Goal: Transaction & Acquisition: Purchase product/service

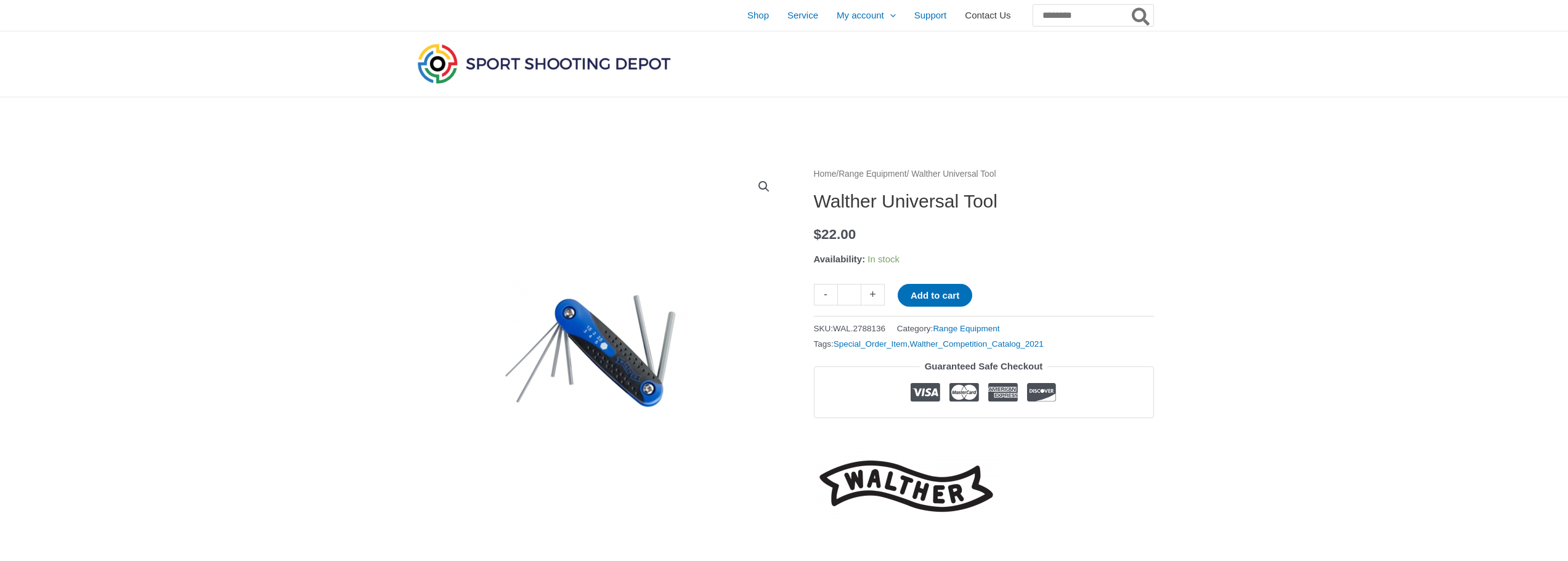
click at [965, 16] on span "Contact Us" at bounding box center [988, 15] width 46 height 31
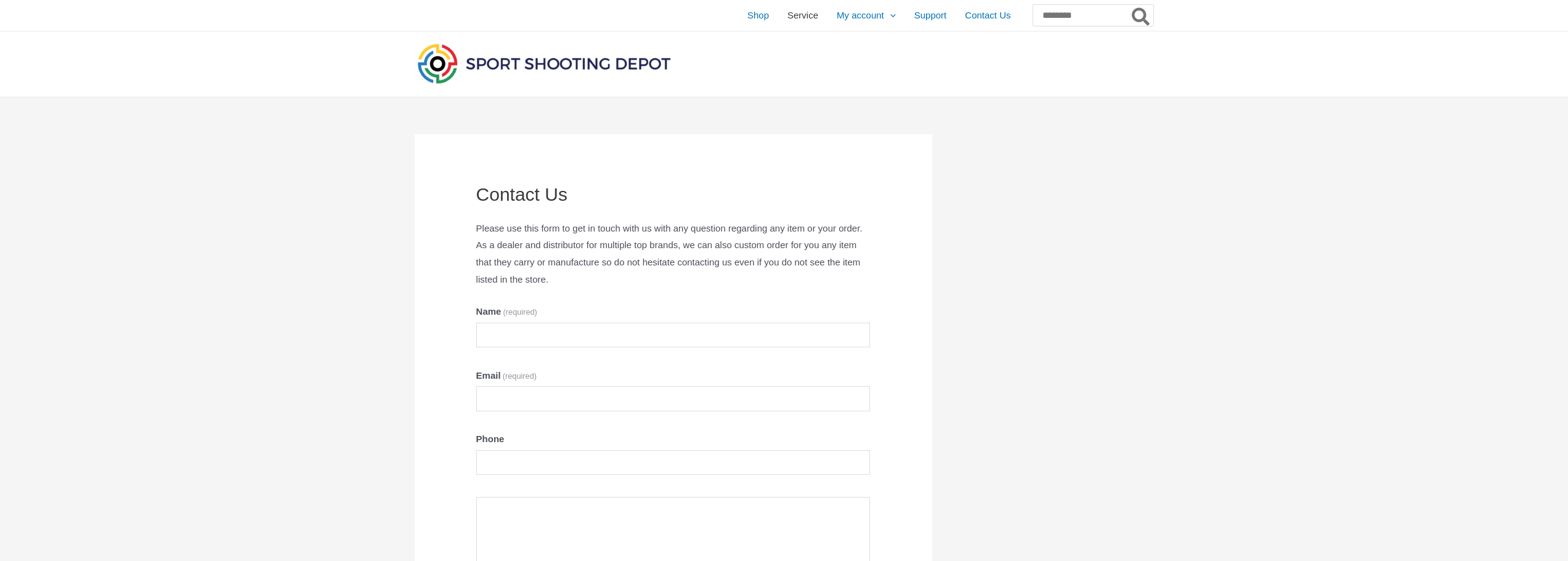
click at [788, 13] on span "Service" at bounding box center [803, 15] width 31 height 31
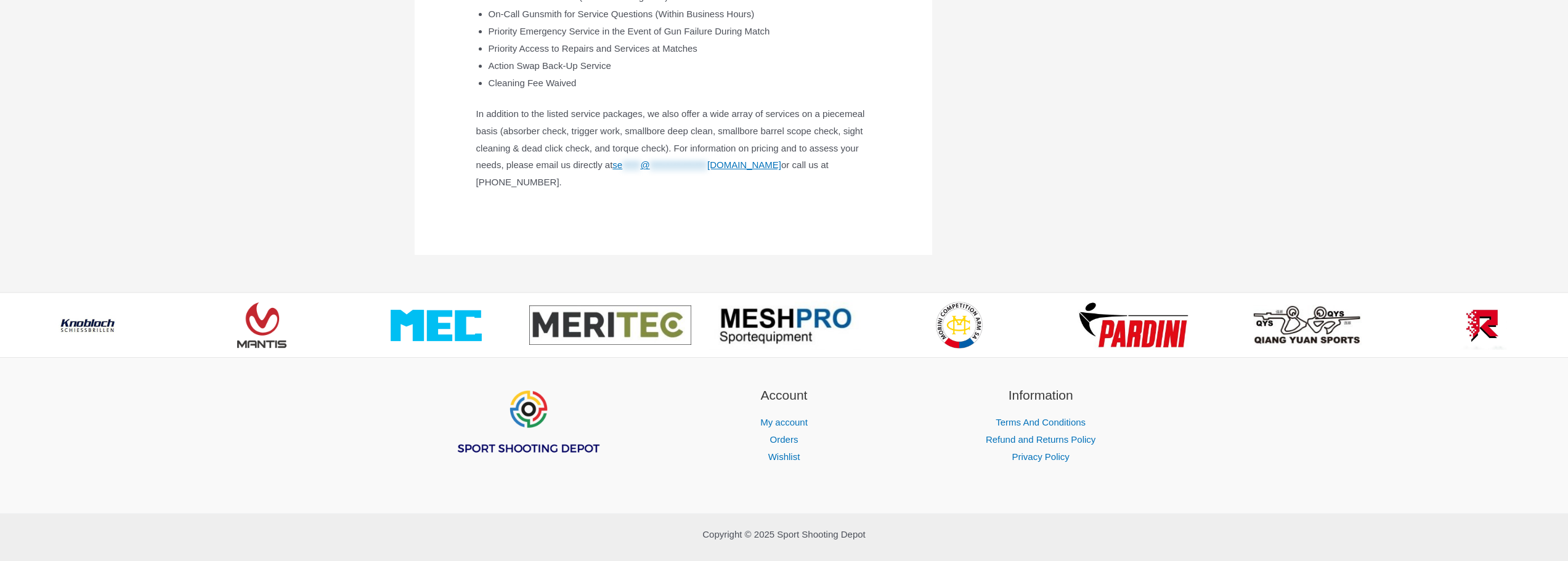
scroll to position [698, 0]
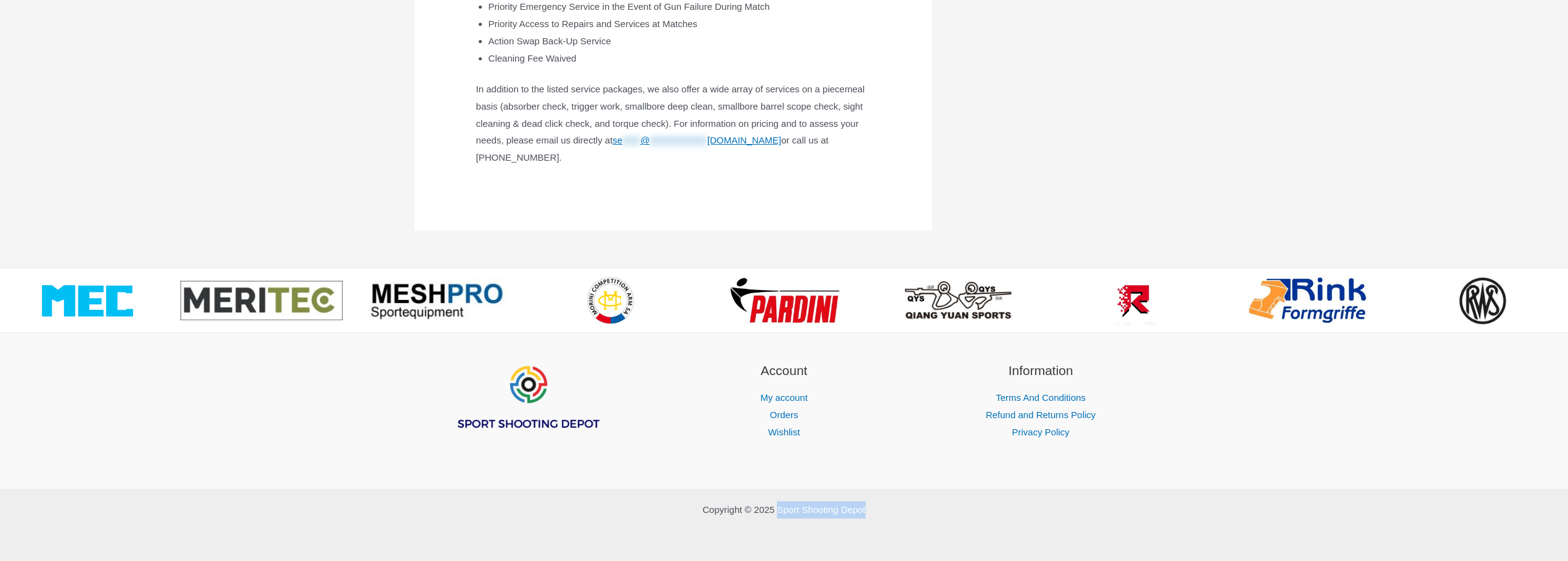
drag, startPoint x: 882, startPoint y: 511, endPoint x: 780, endPoint y: 517, distance: 102.2
click at [780, 517] on p "Copyright © 2025 Sport Shooting Depot" at bounding box center [784, 510] width 739 height 17
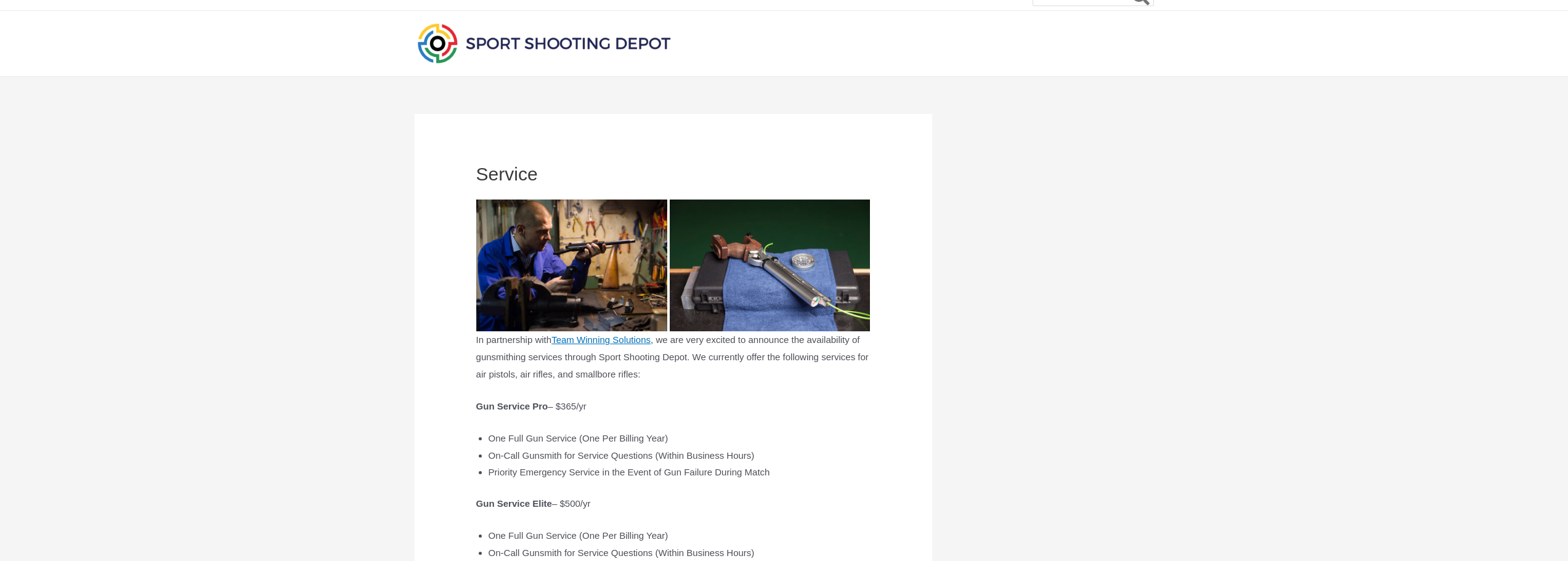
scroll to position [0, 0]
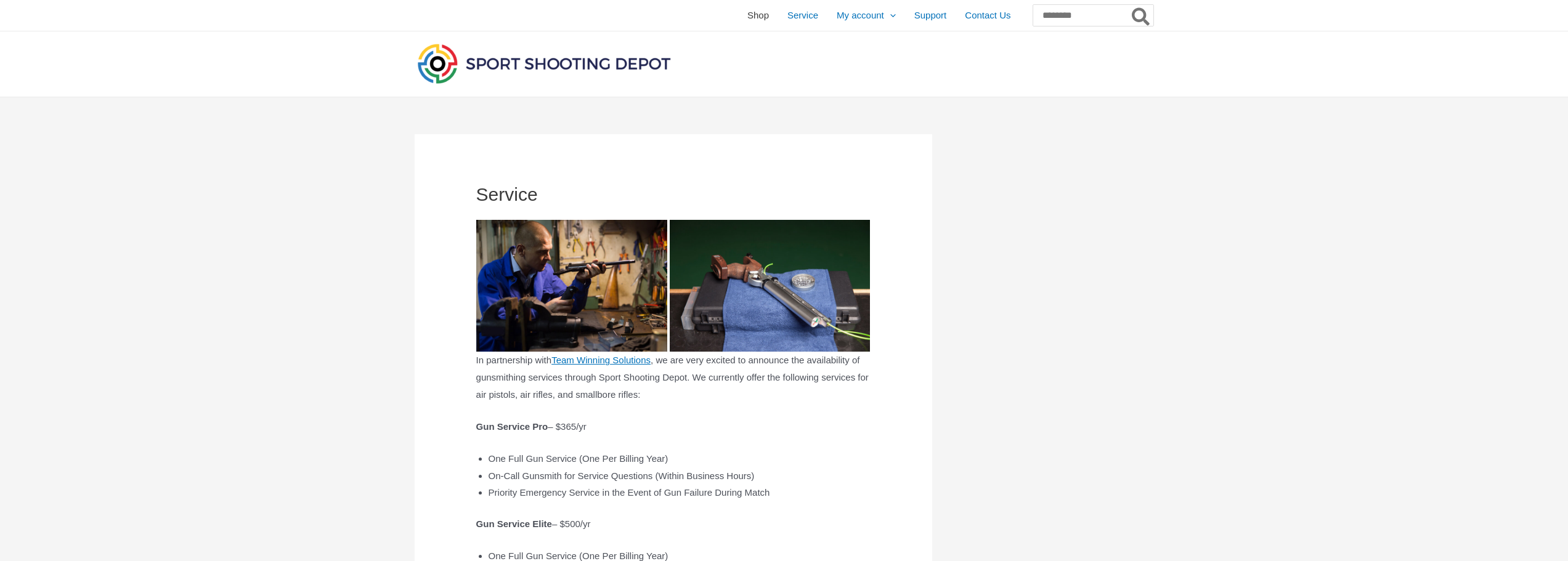
click at [747, 14] on span "Shop" at bounding box center [758, 15] width 22 height 31
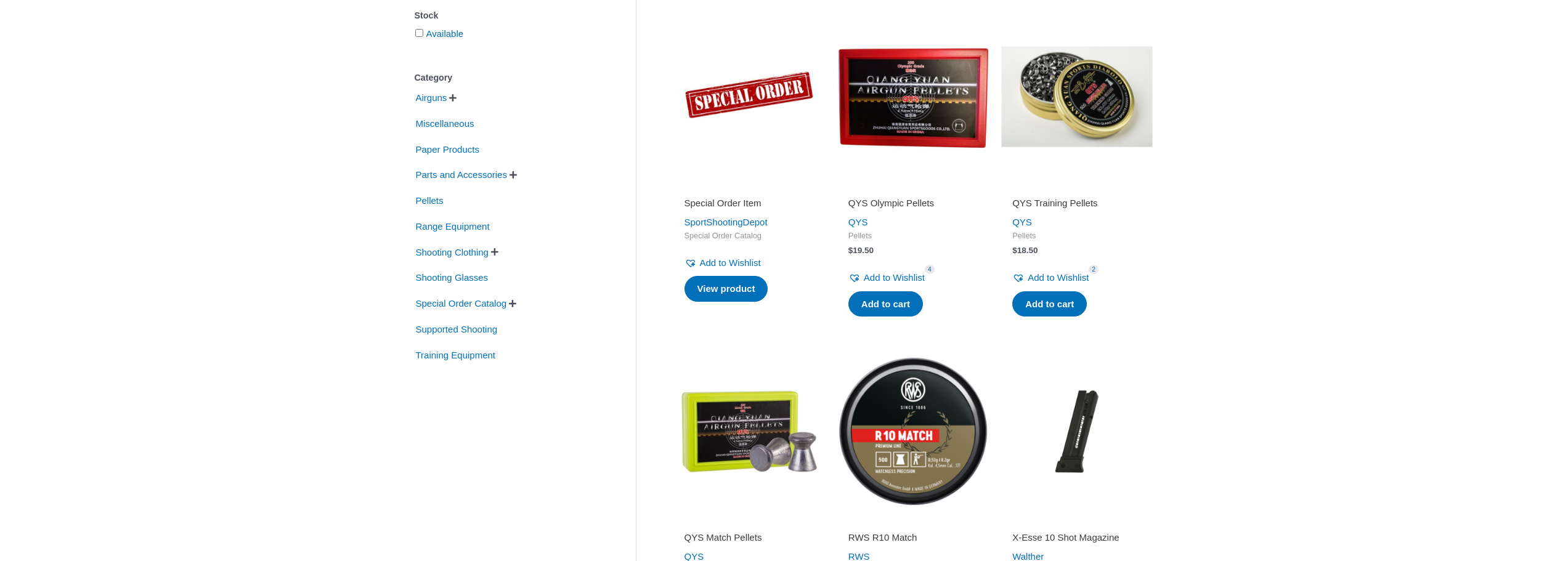
scroll to position [287, 0]
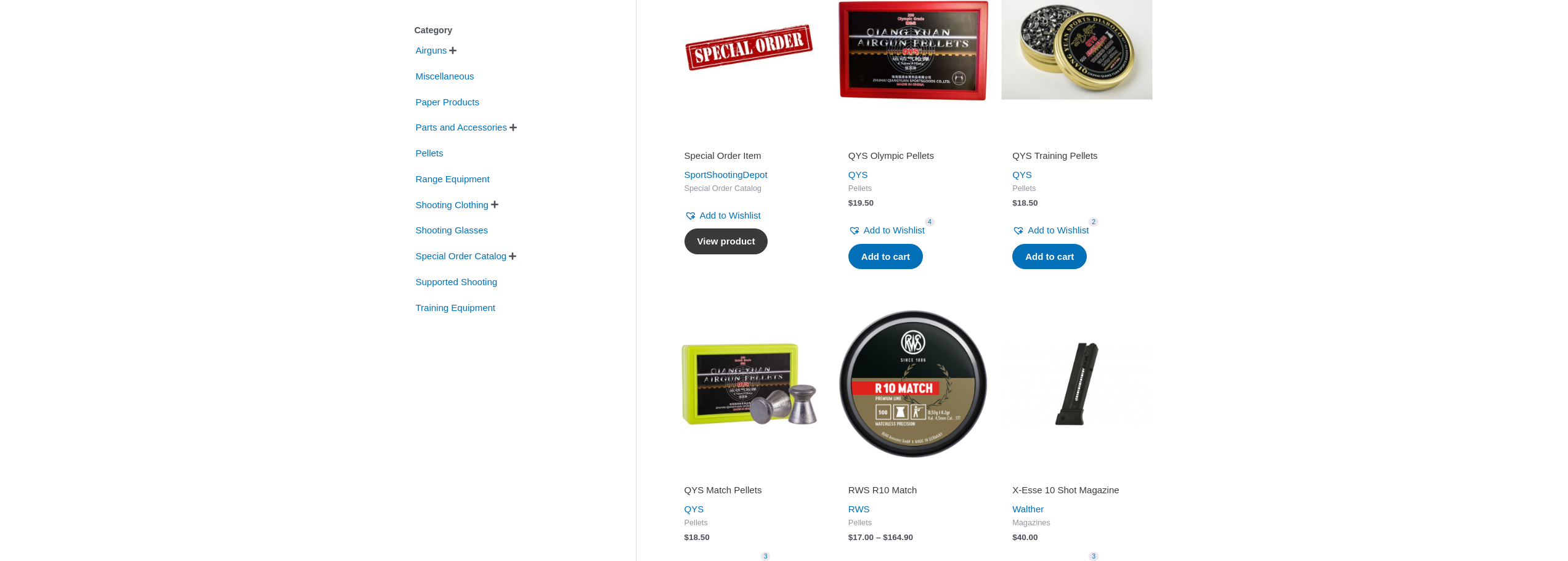
click at [722, 239] on link "View product" at bounding box center [726, 241] width 83 height 26
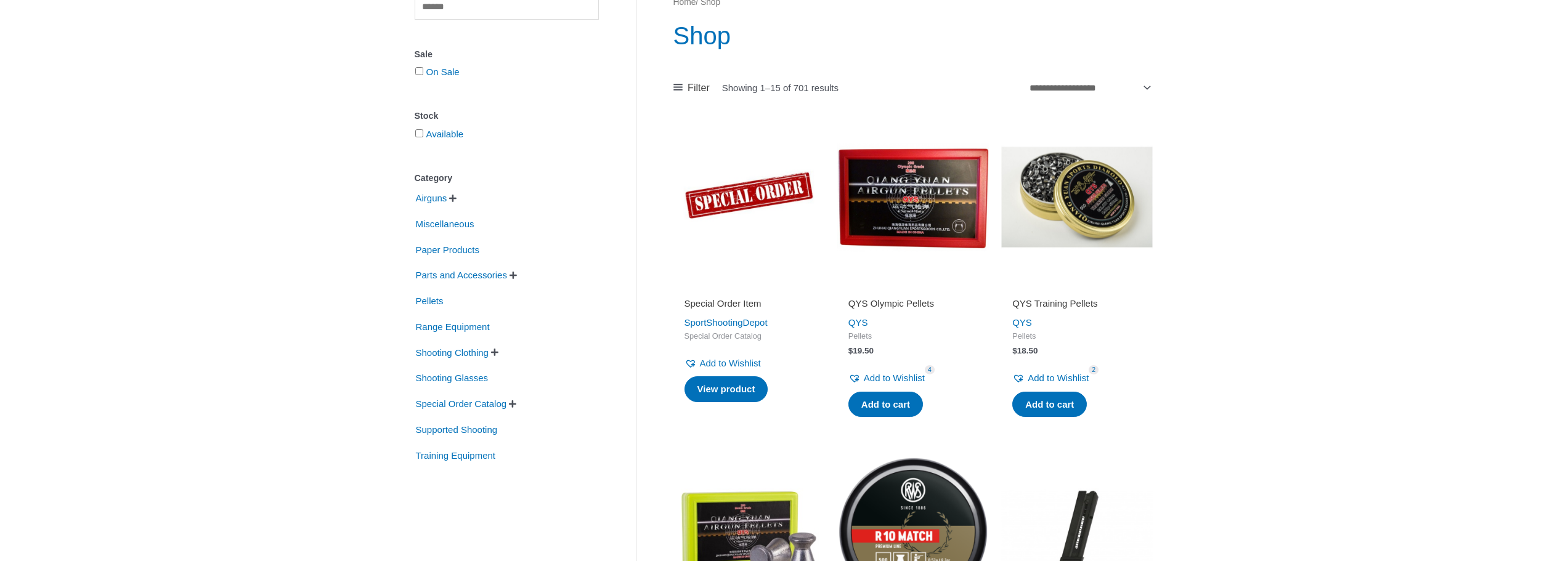
scroll to position [164, 0]
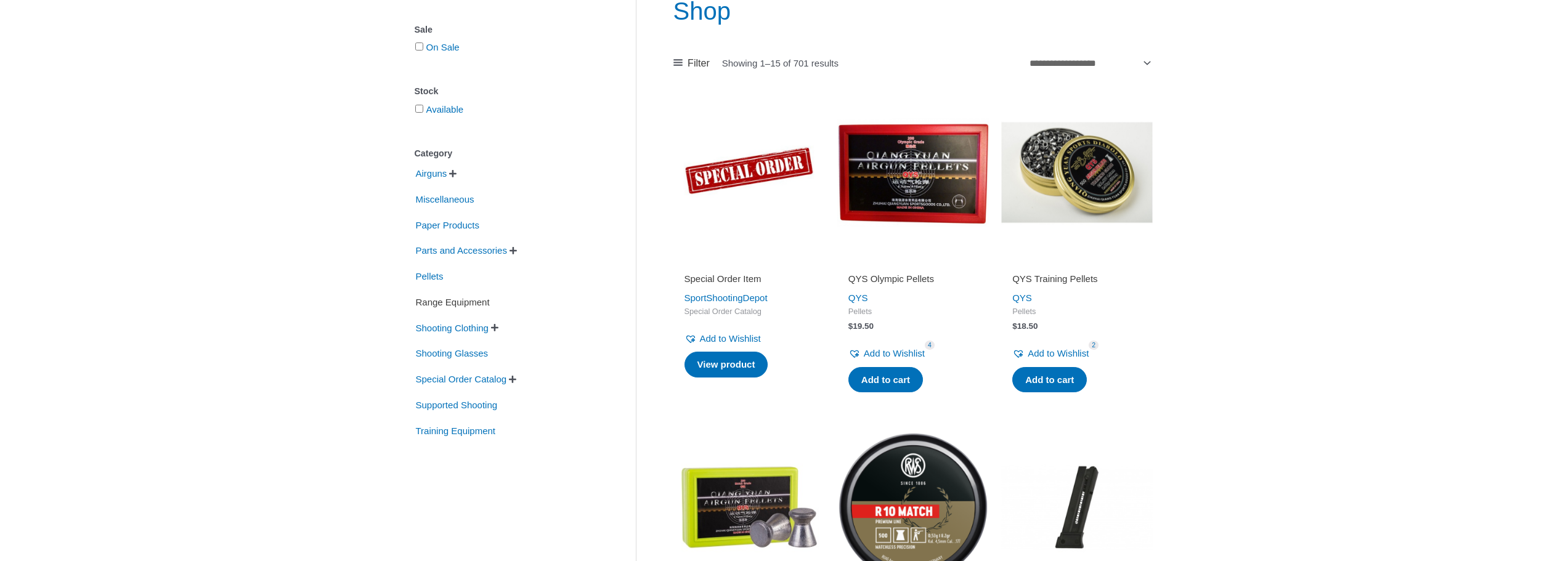
click at [441, 302] on span "Range Equipment" at bounding box center [452, 303] width 76 height 21
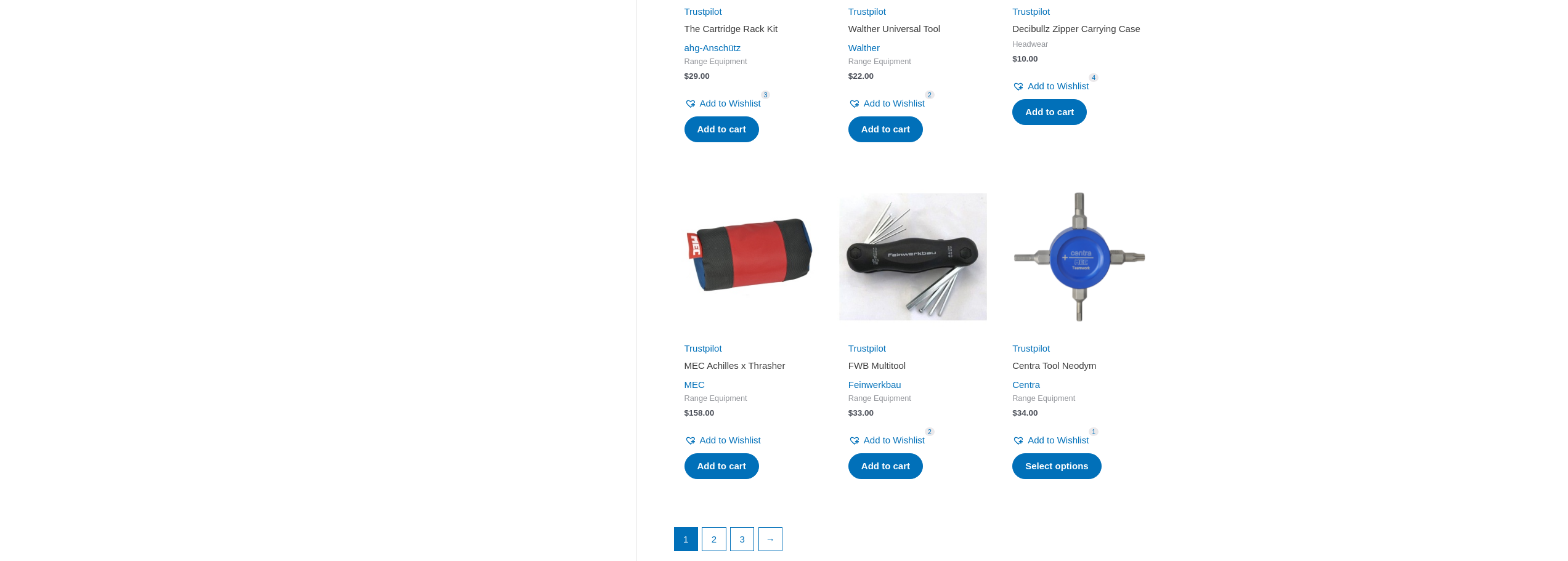
scroll to position [1520, 0]
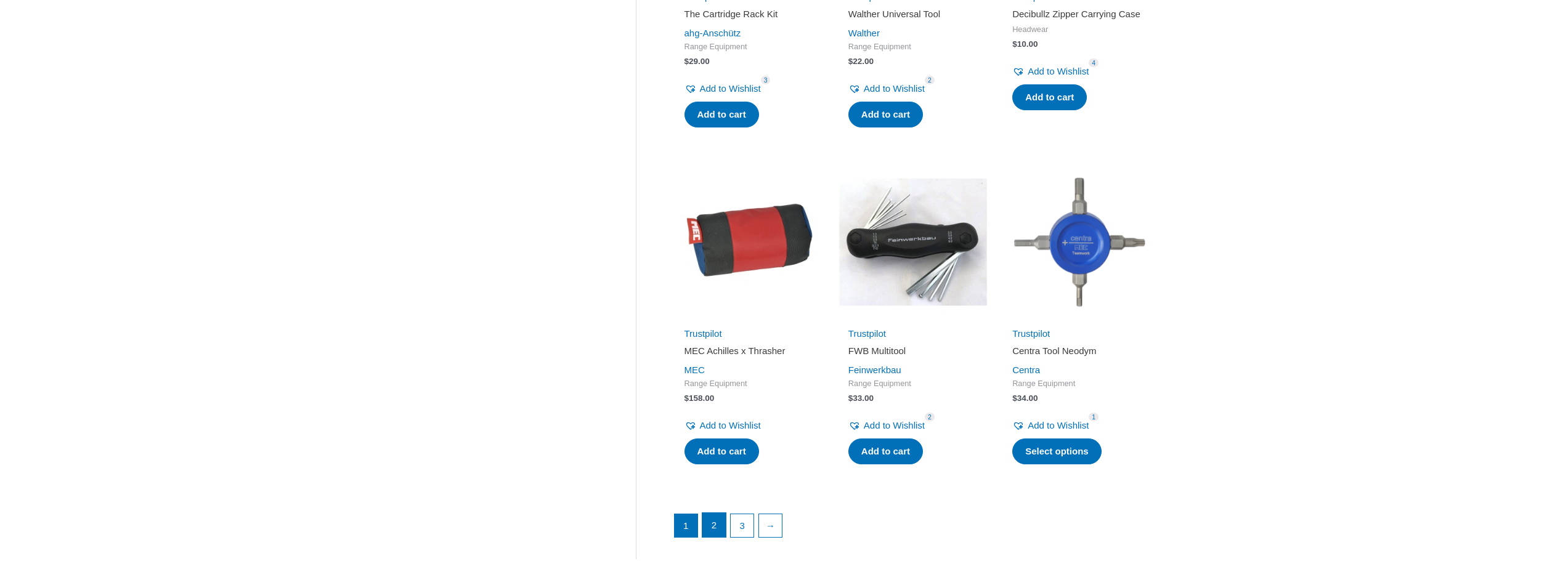
click at [709, 513] on link "2" at bounding box center [713, 525] width 23 height 25
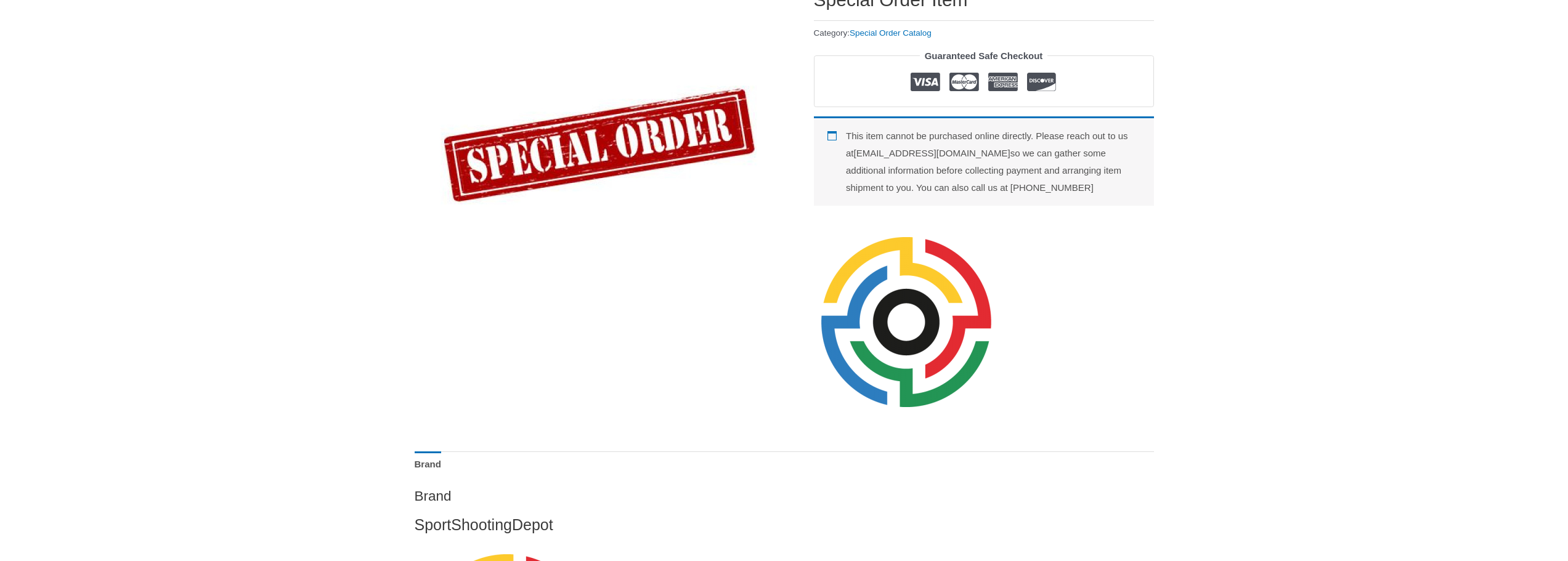
scroll to position [205, 0]
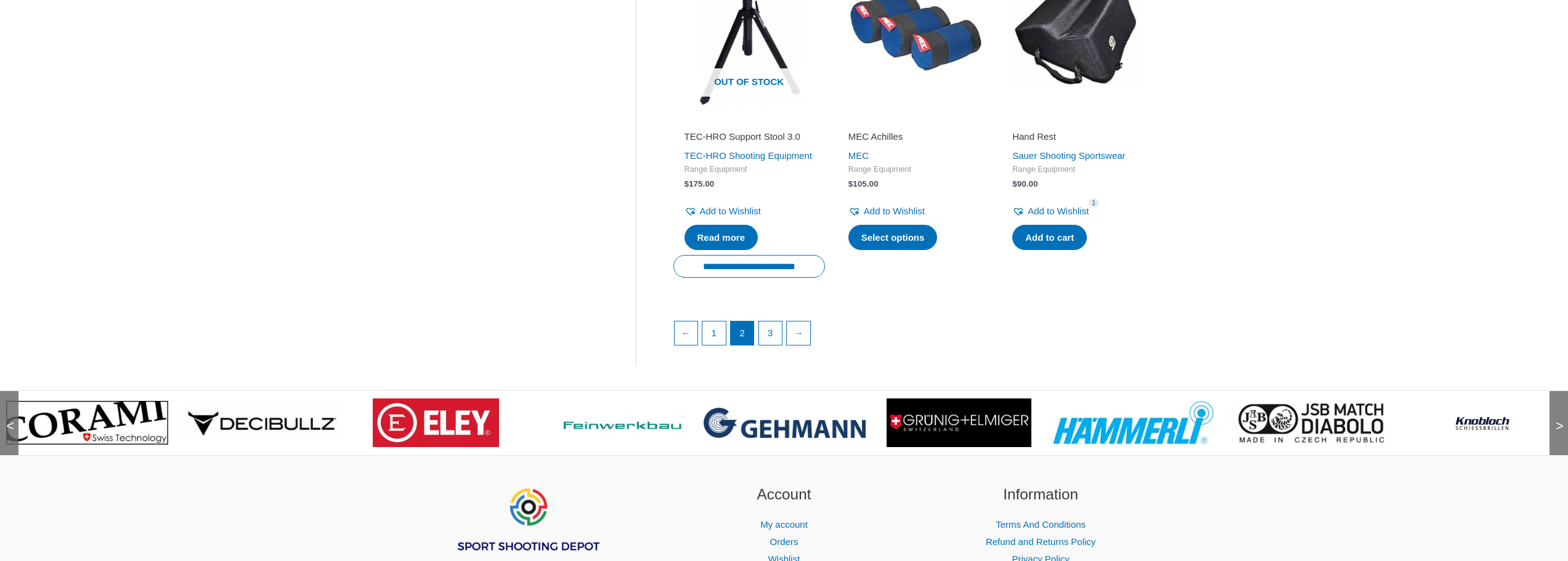
scroll to position [1725, 0]
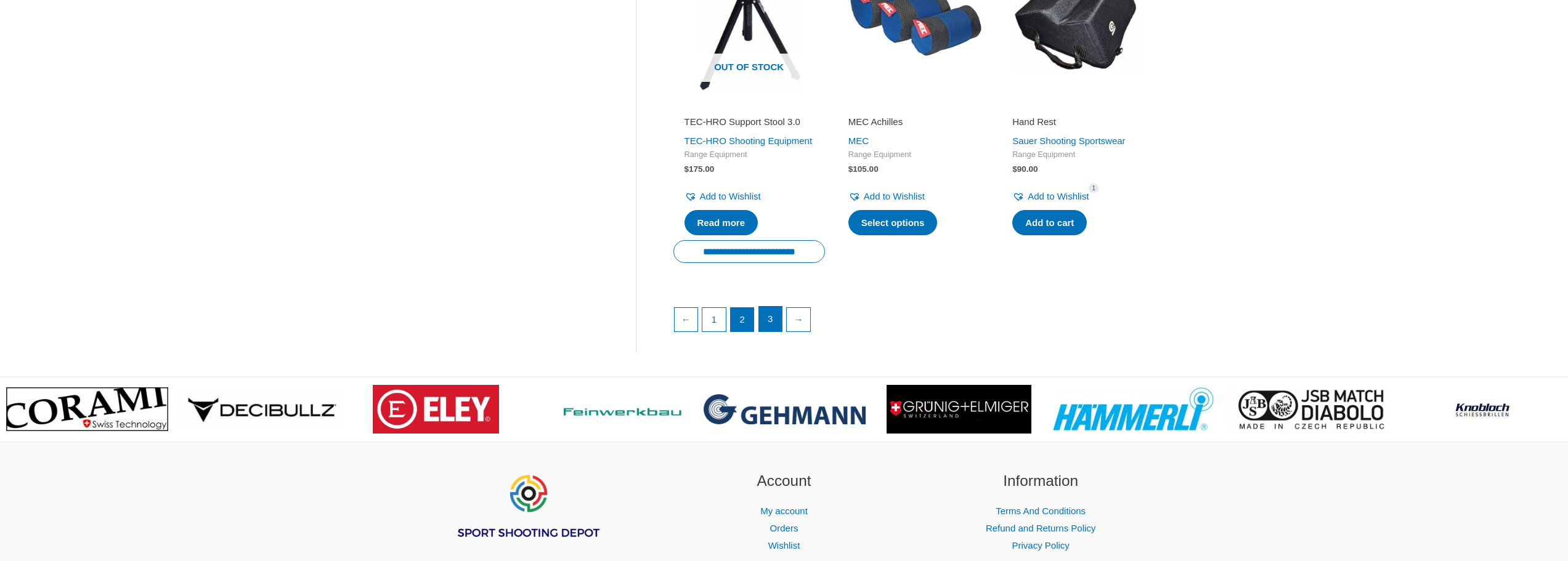
click at [769, 331] on link "3" at bounding box center [770, 319] width 23 height 25
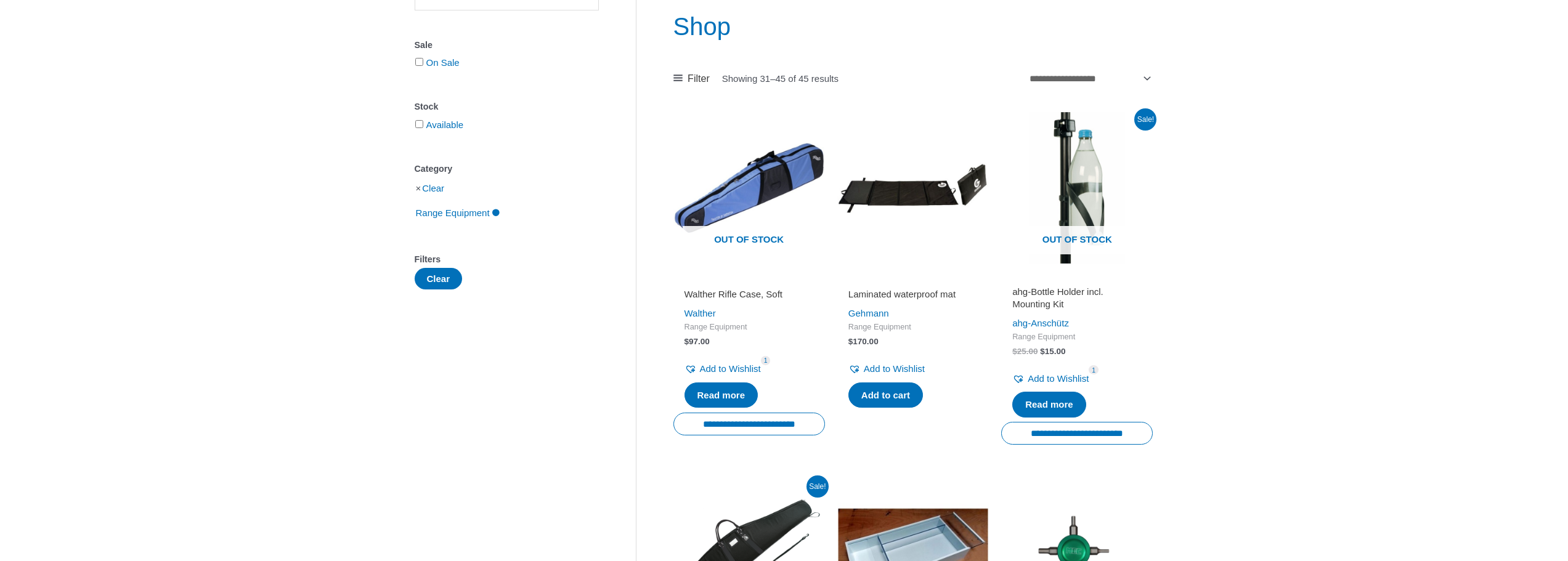
scroll to position [142, 0]
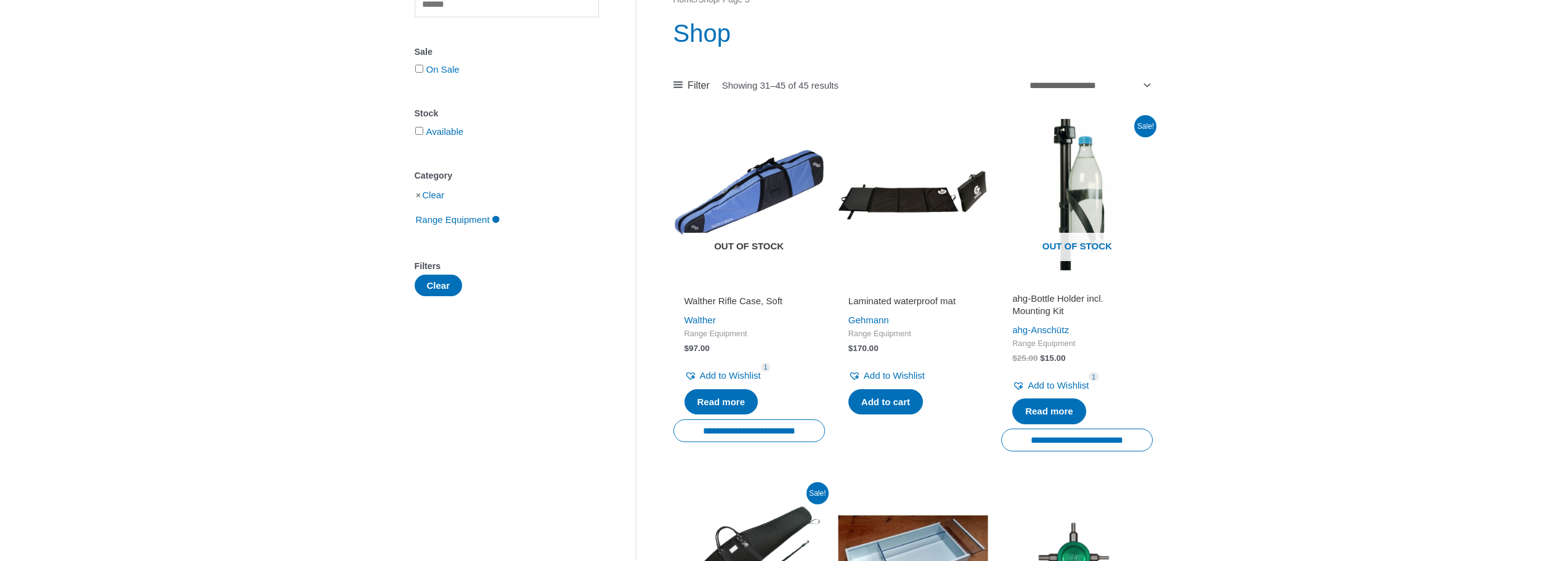
click at [776, 193] on img at bounding box center [749, 195] width 152 height 152
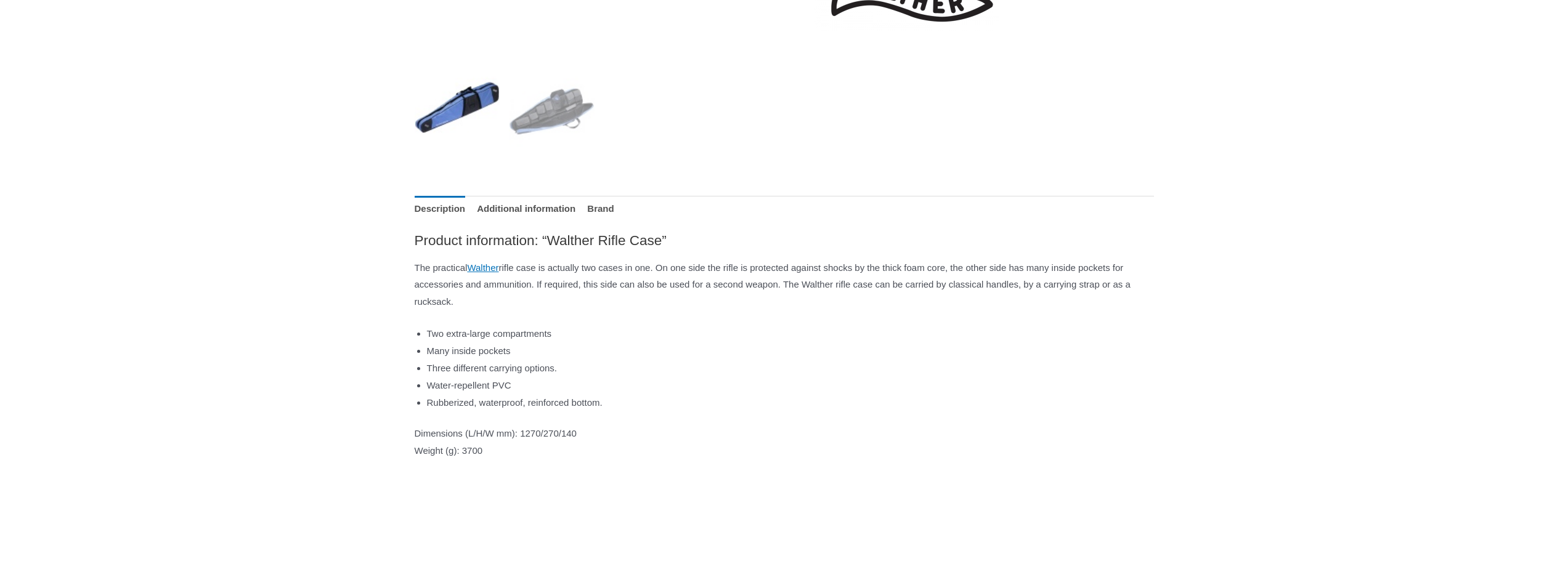
scroll to position [493, 0]
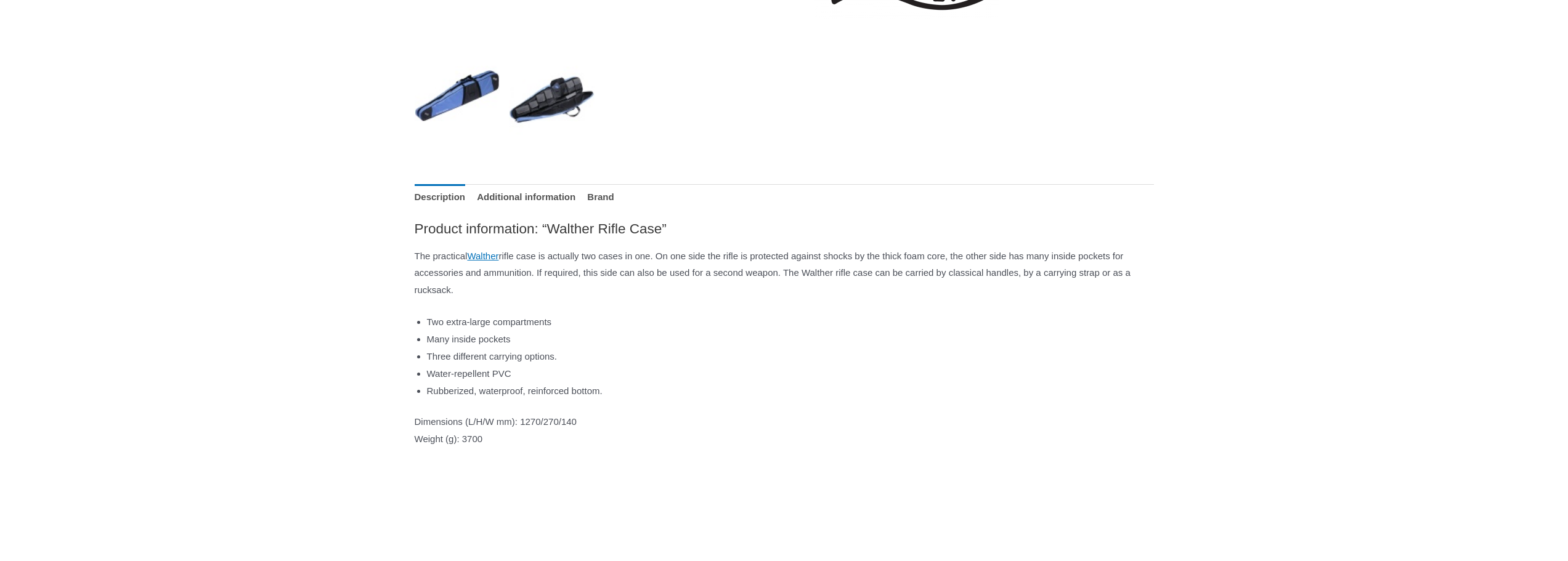
click at [556, 105] on img at bounding box center [551, 95] width 85 height 85
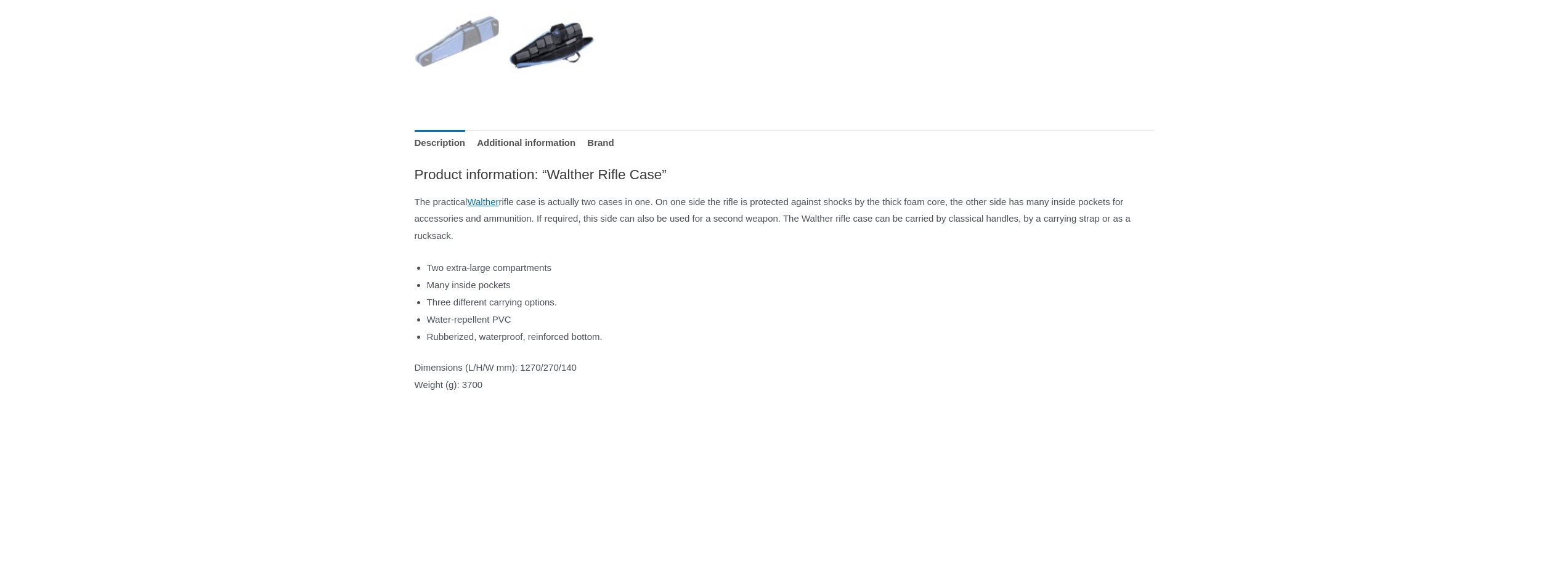
scroll to position [534, 0]
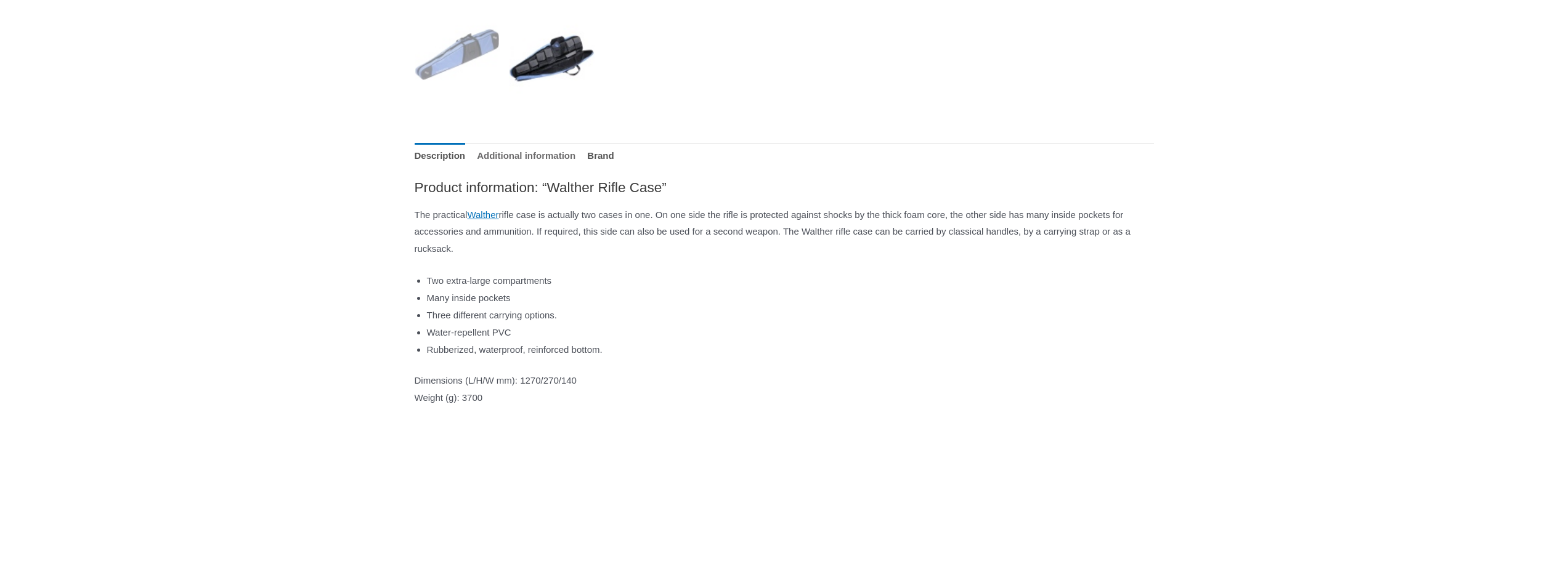
click at [550, 153] on link "Additional information" at bounding box center [526, 156] width 99 height 26
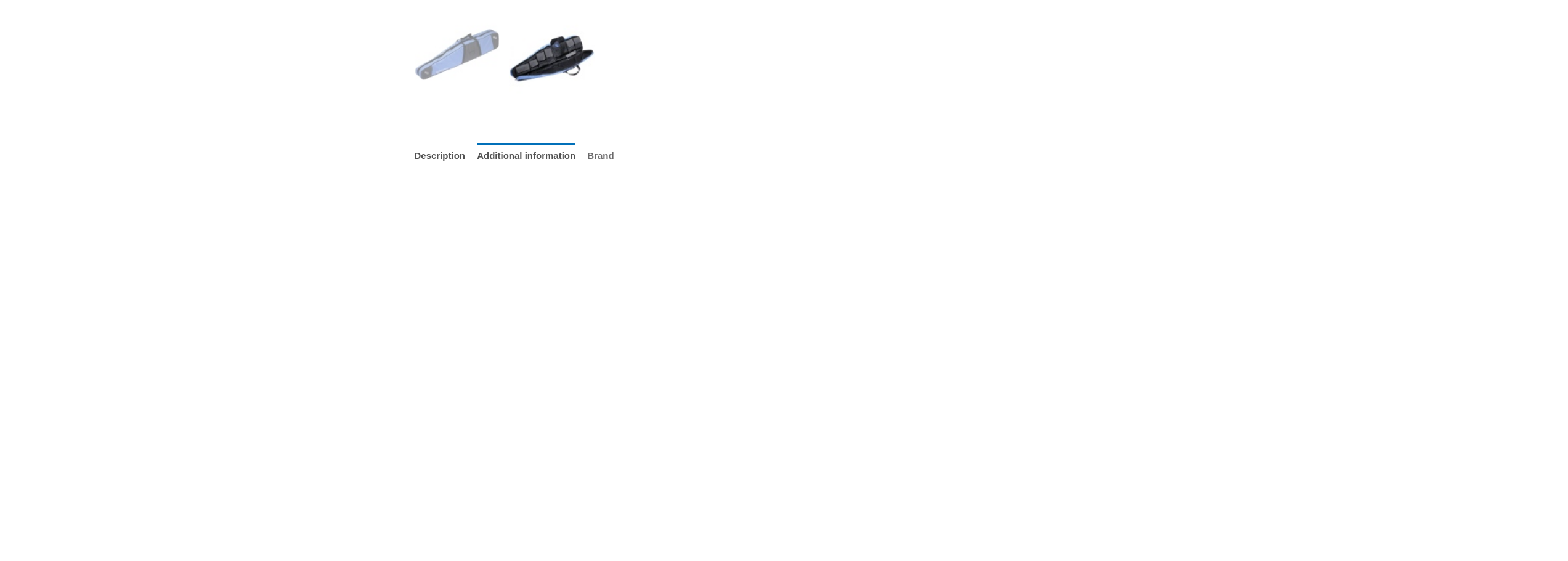
click at [613, 154] on link "Brand" at bounding box center [600, 156] width 26 height 26
click at [453, 154] on link "Description" at bounding box center [440, 156] width 51 height 26
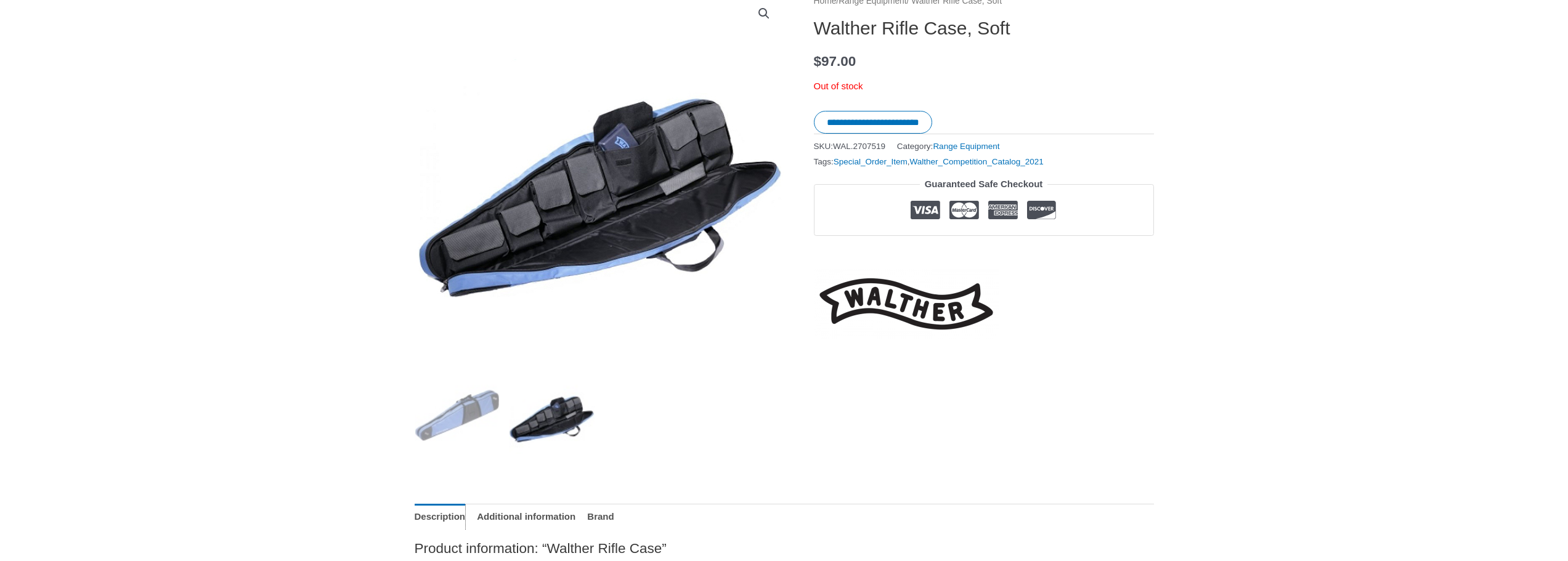
scroll to position [0, 0]
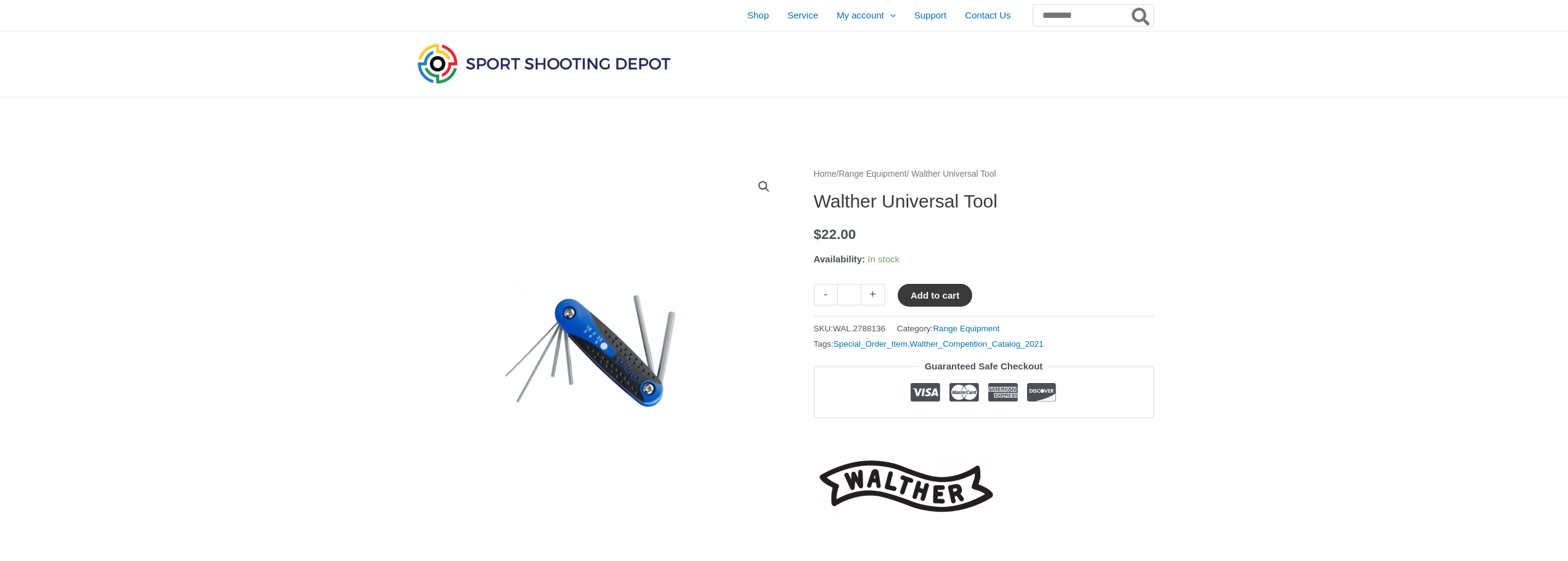
click at [949, 294] on button "Add to cart" at bounding box center [935, 295] width 75 height 23
click at [1014, 295] on link "View cart" at bounding box center [1009, 295] width 45 height 21
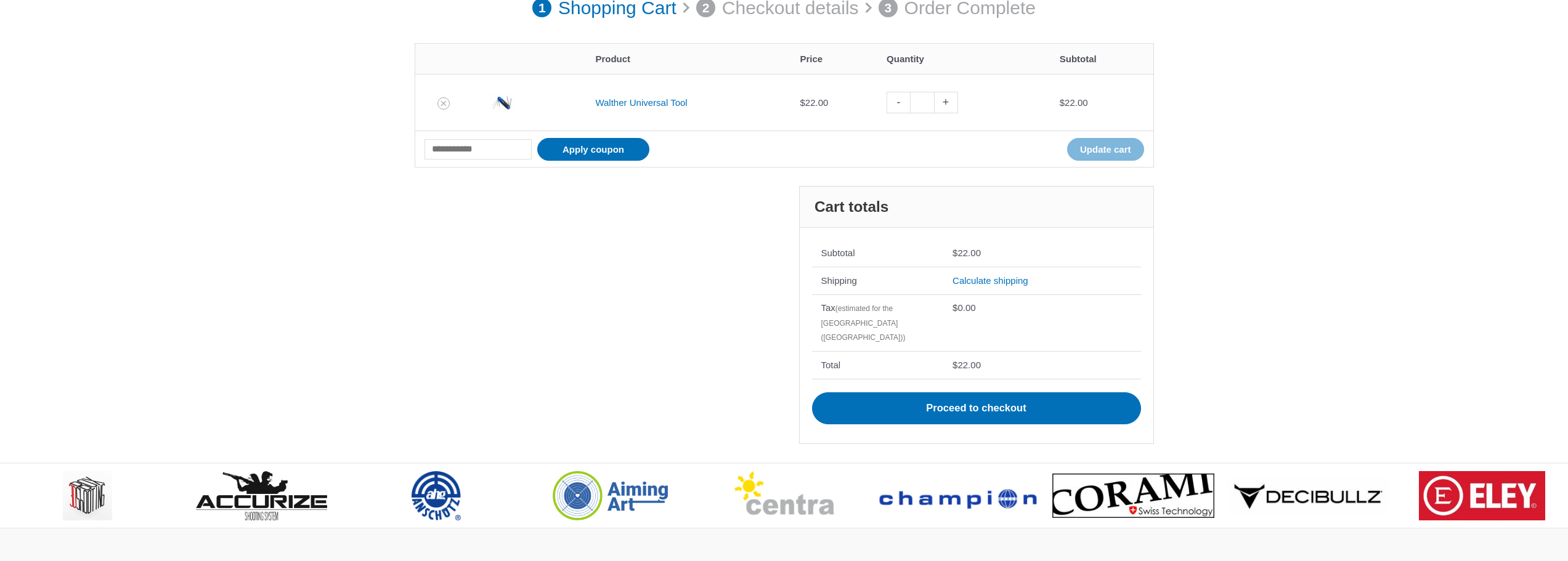
scroll to position [205, 0]
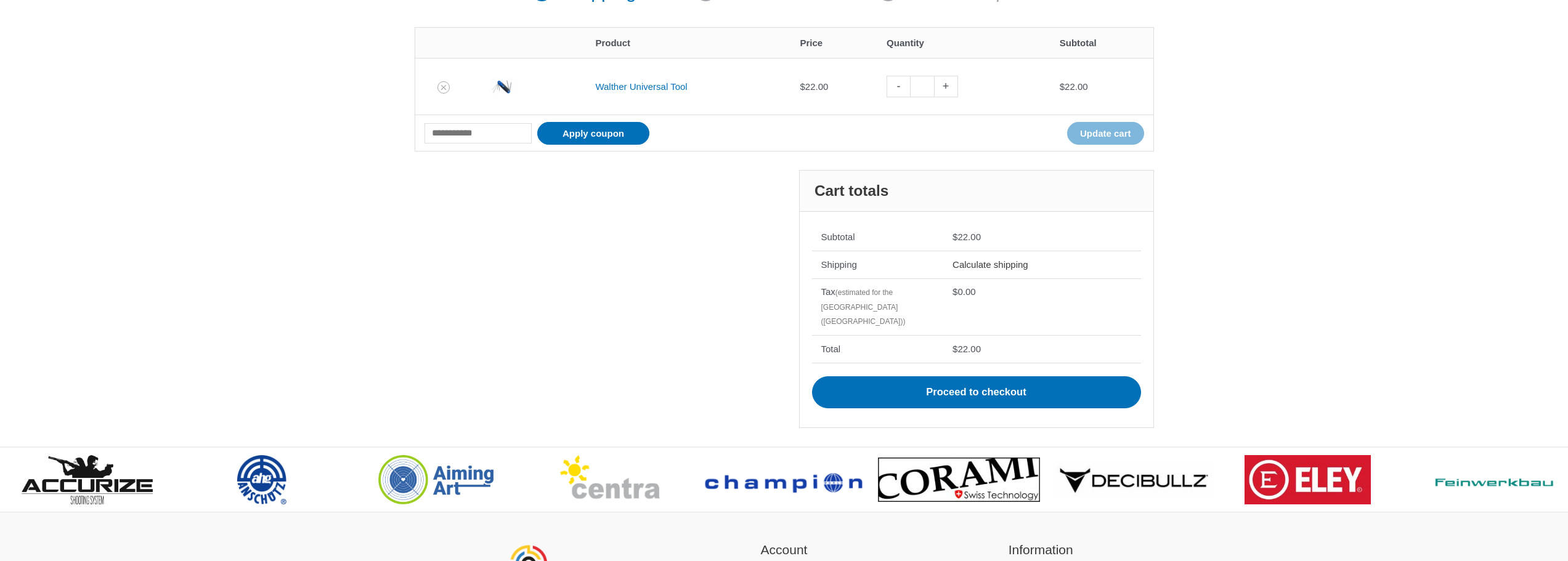
click at [999, 268] on link "Calculate shipping" at bounding box center [990, 265] width 76 height 11
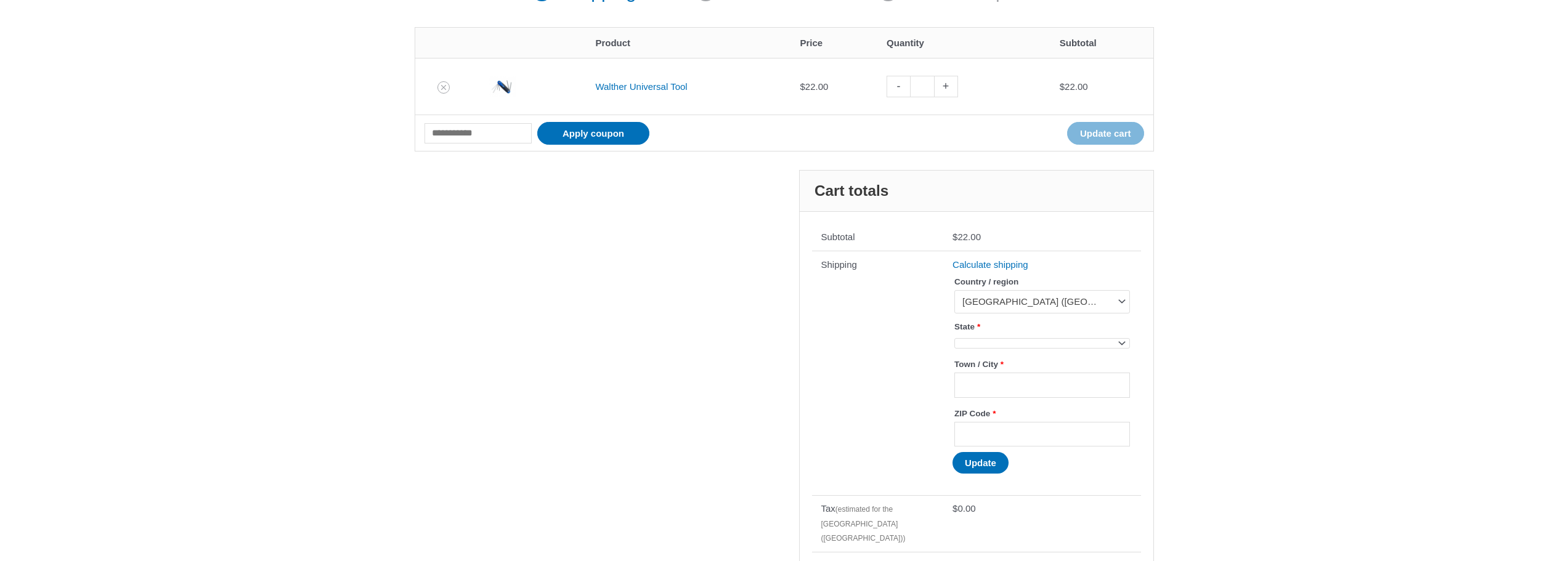
click at [996, 340] on span at bounding box center [1042, 344] width 175 height 11
select select "**"
click at [1012, 392] on input "Town / City *" at bounding box center [1042, 392] width 175 height 25
type input "**********"
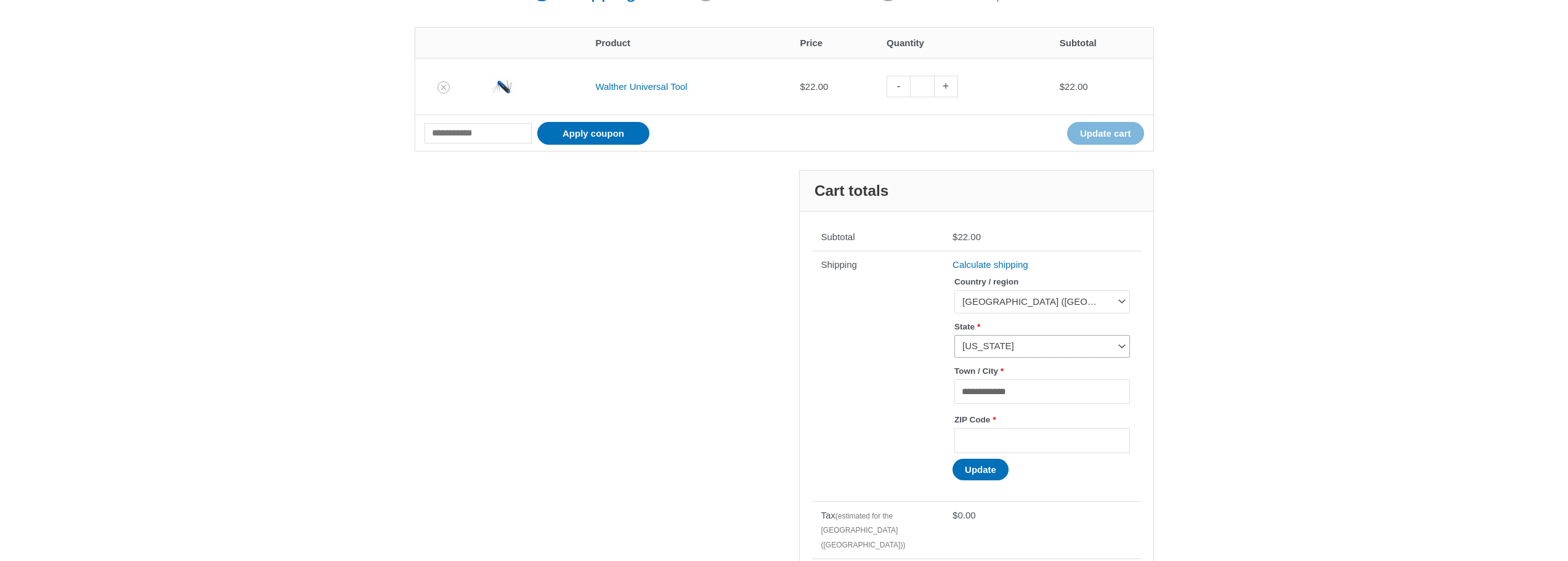
type input "*****"
click at [994, 475] on button "Update" at bounding box center [980, 470] width 56 height 22
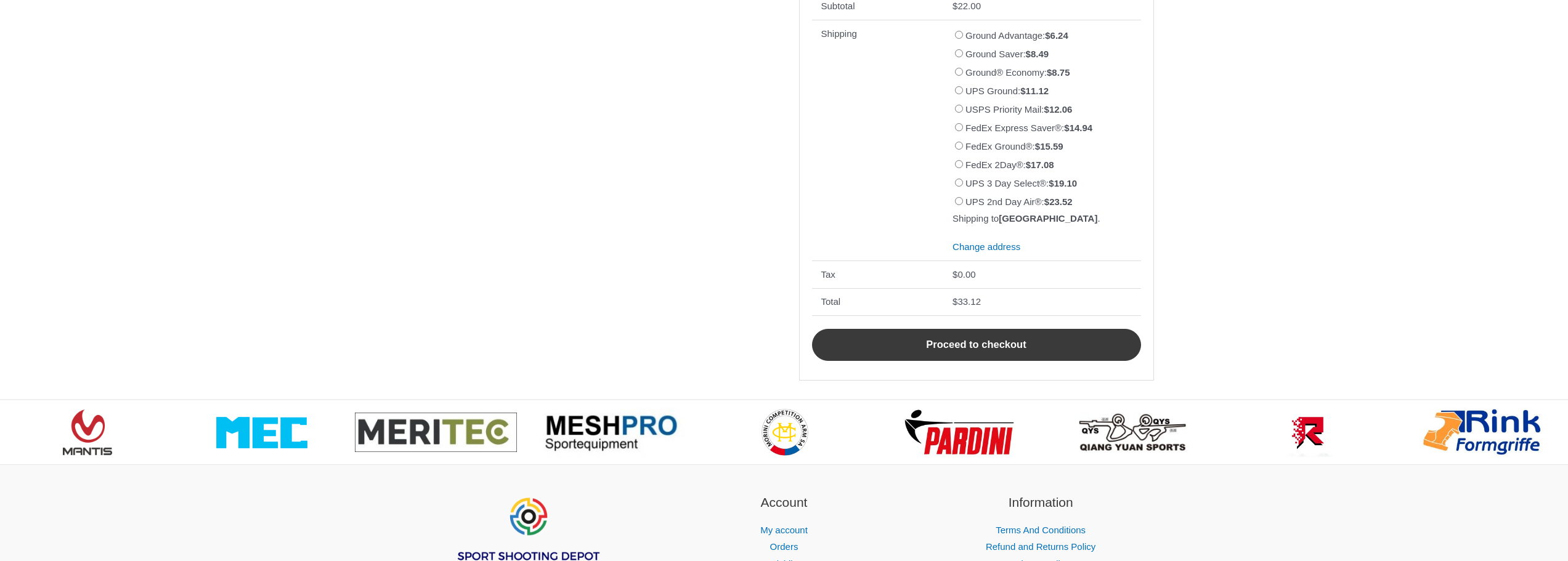
scroll to position [493, 0]
click at [1002, 359] on link "Proceed to checkout" at bounding box center [976, 344] width 329 height 32
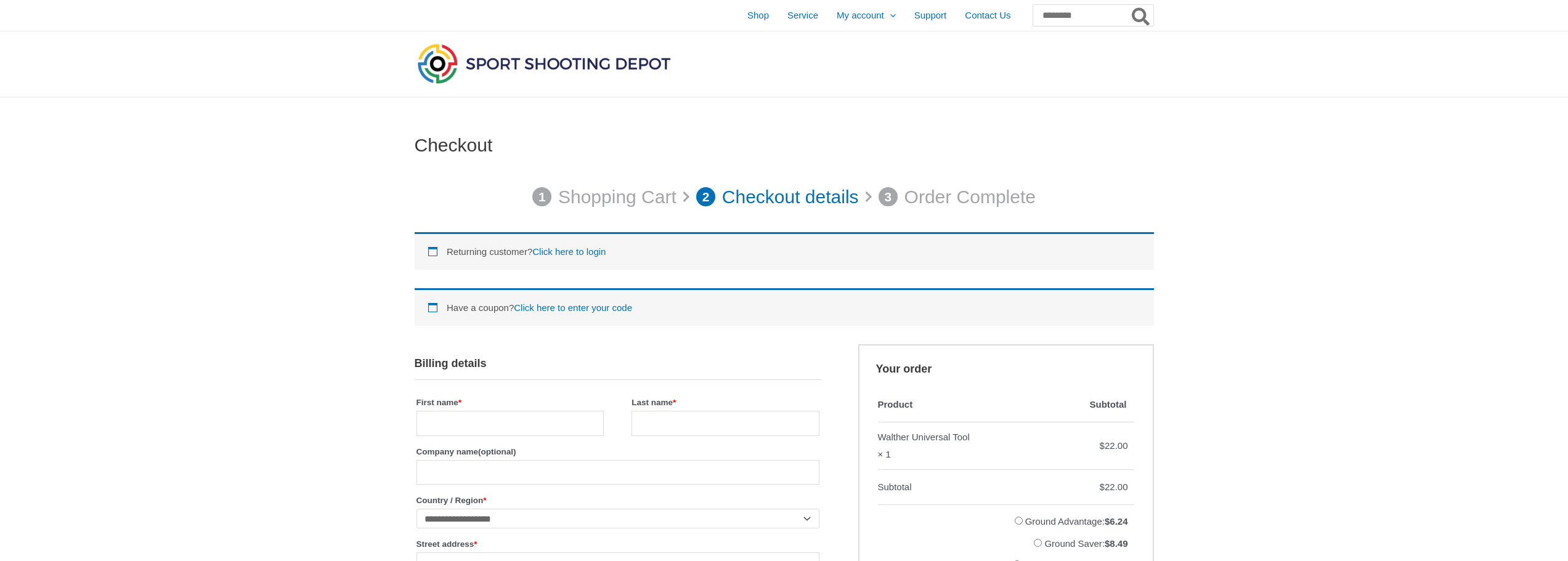
select select "**"
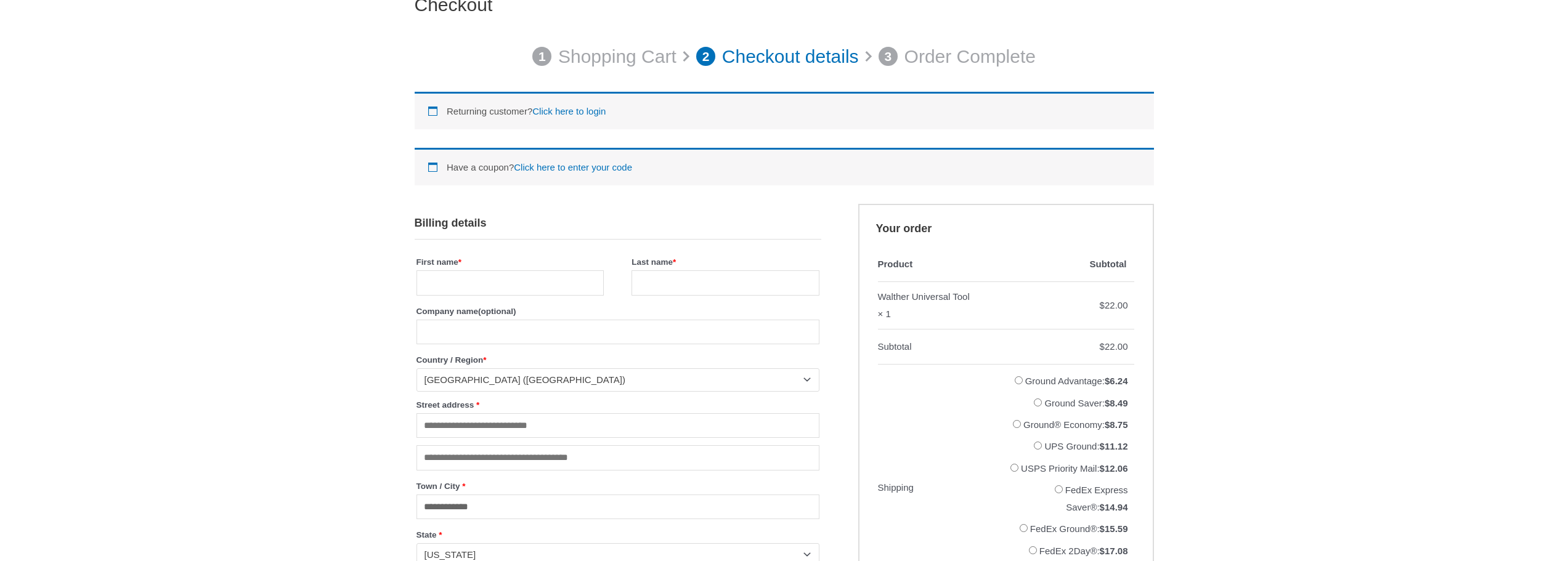
scroll to position [205, 0]
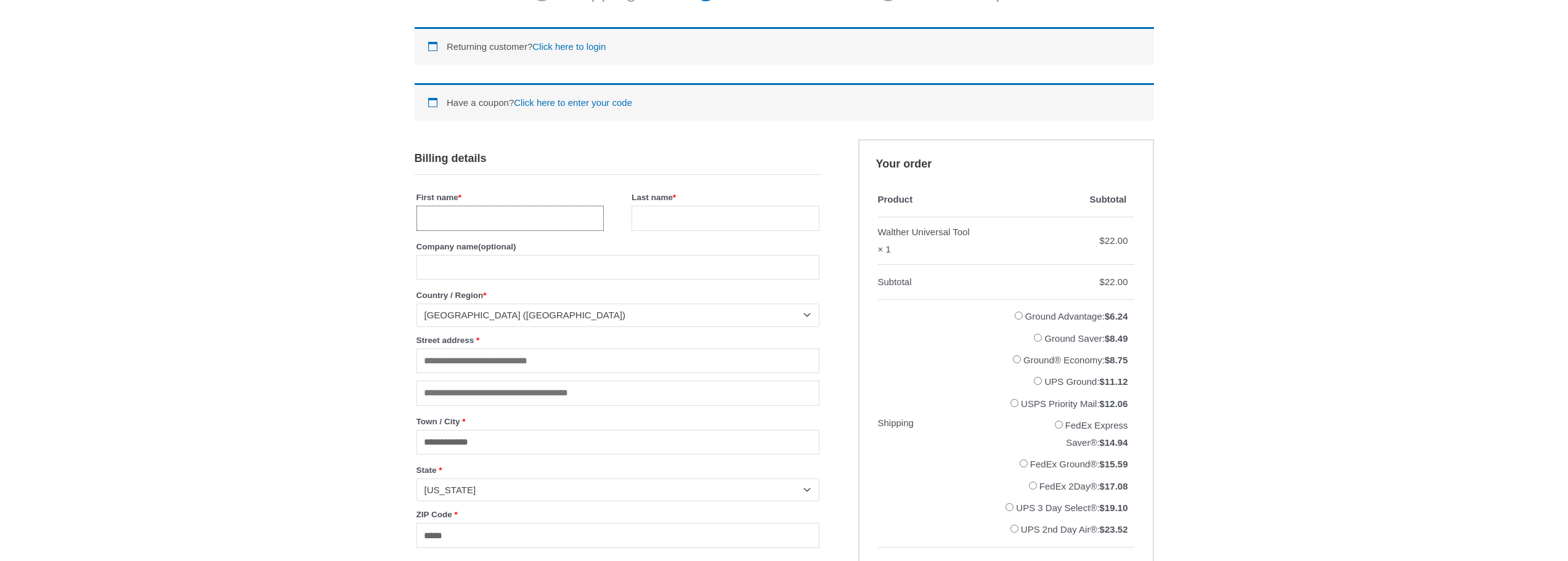
click at [498, 229] on input "First name *" at bounding box center [510, 219] width 187 height 25
type input "******"
type input "********"
type input "**********"
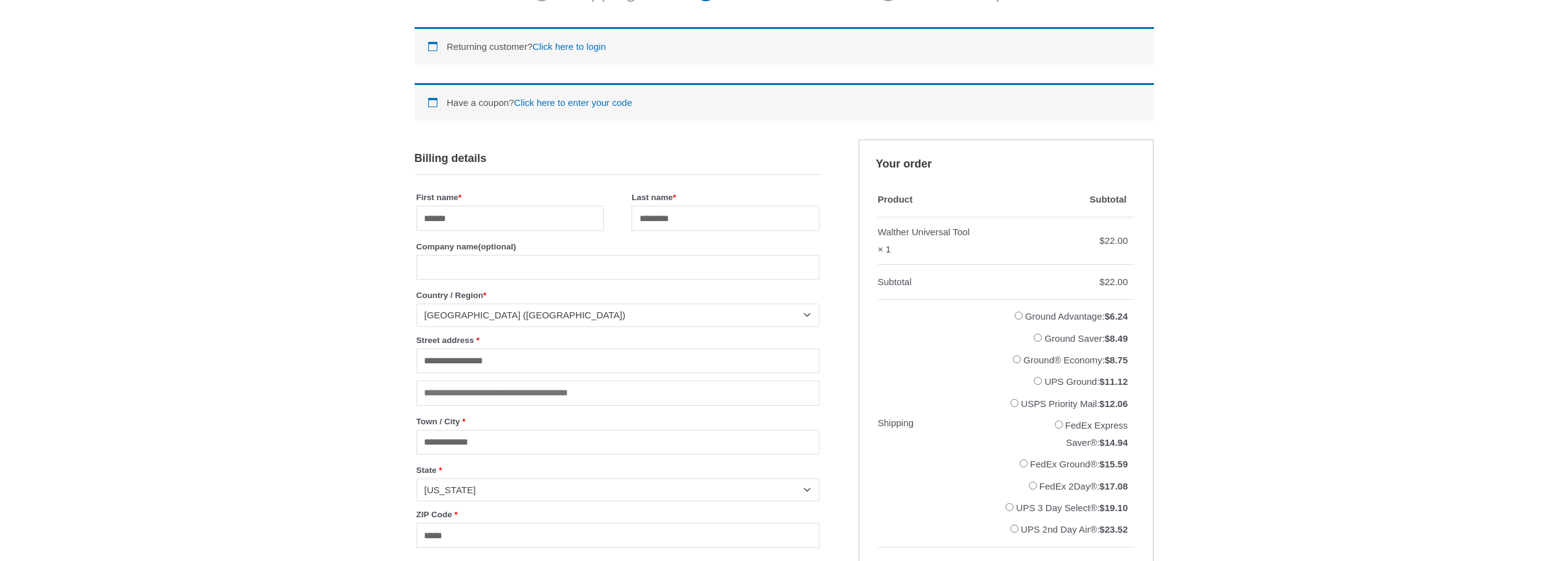
type input "**********"
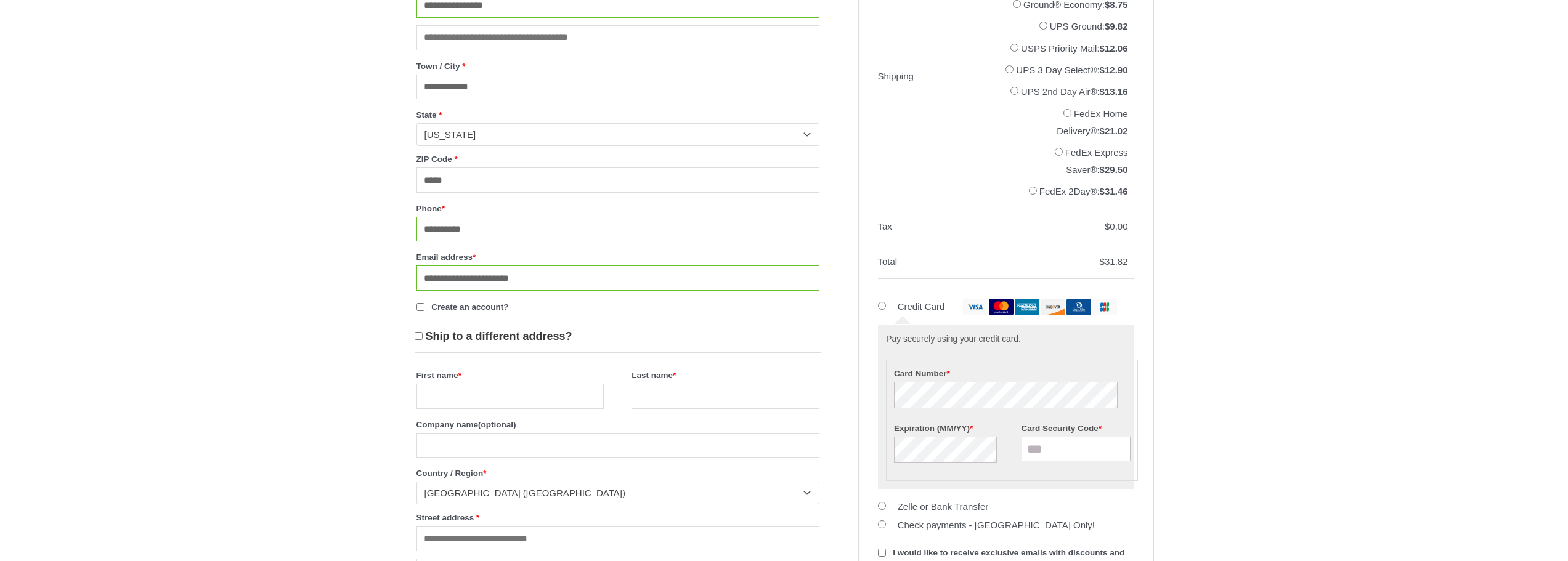
scroll to position [616, 0]
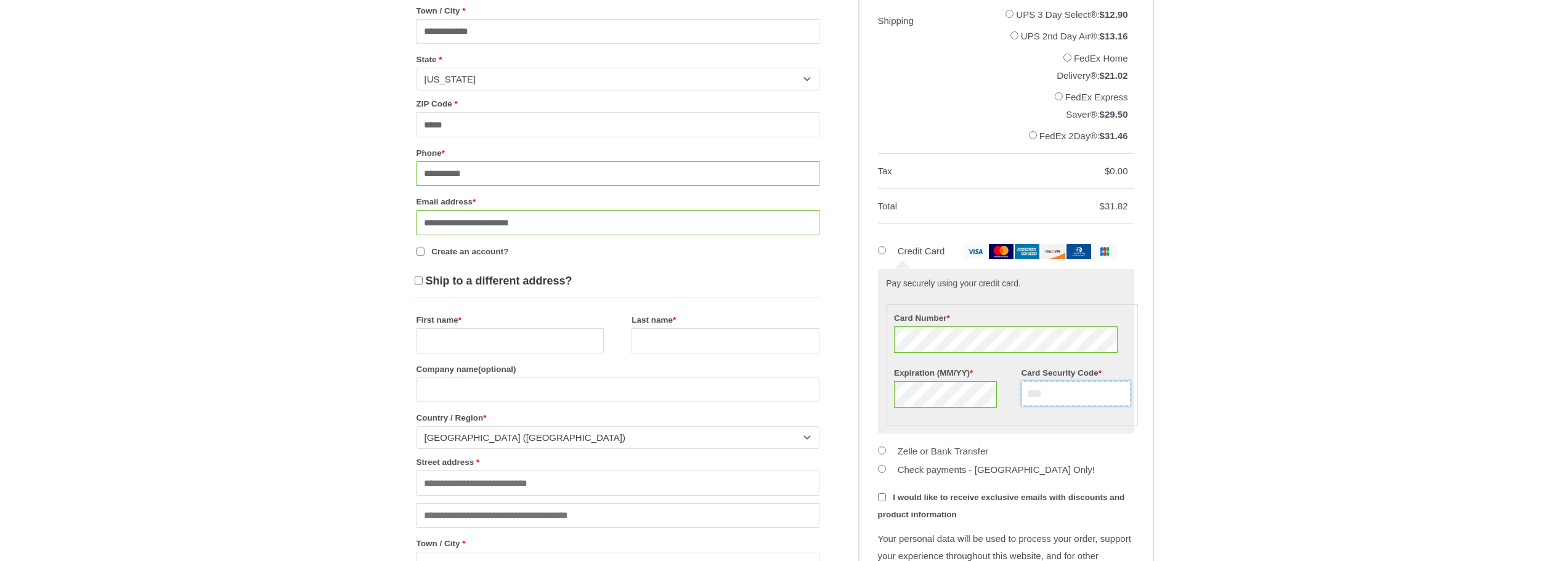
click at [1071, 406] on input "Card Security Code *" at bounding box center [1076, 393] width 109 height 25
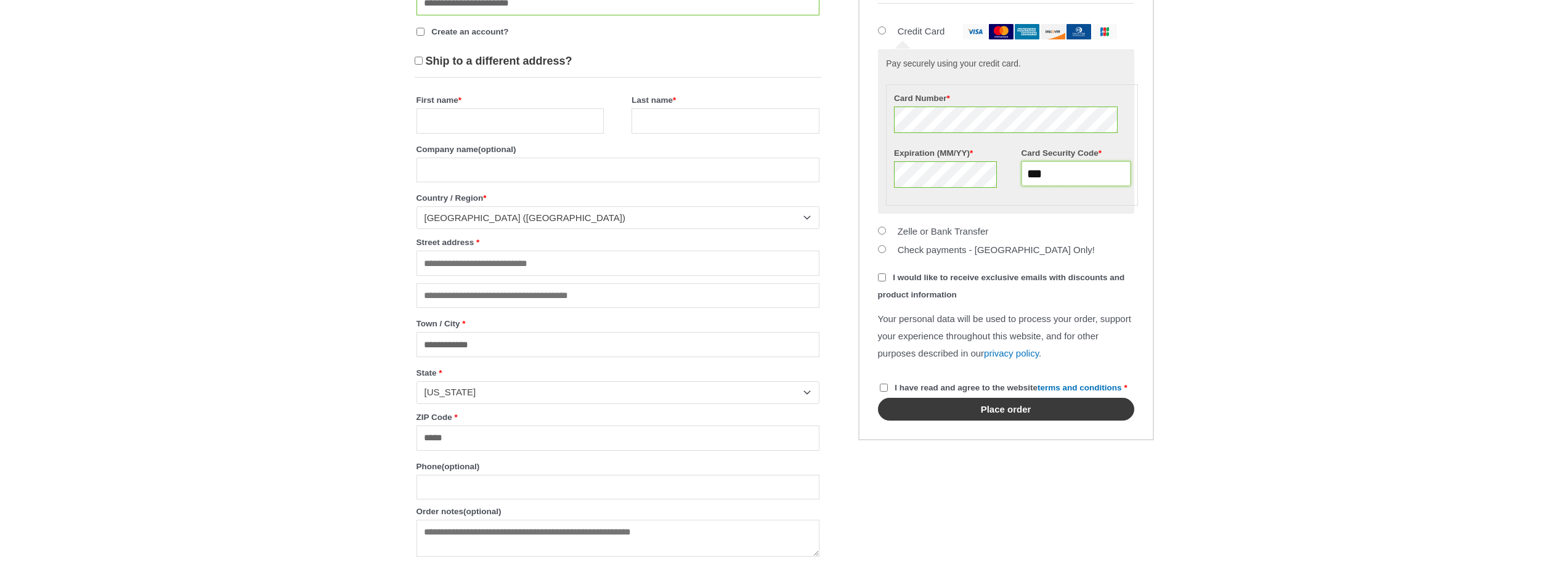
scroll to position [862, 0]
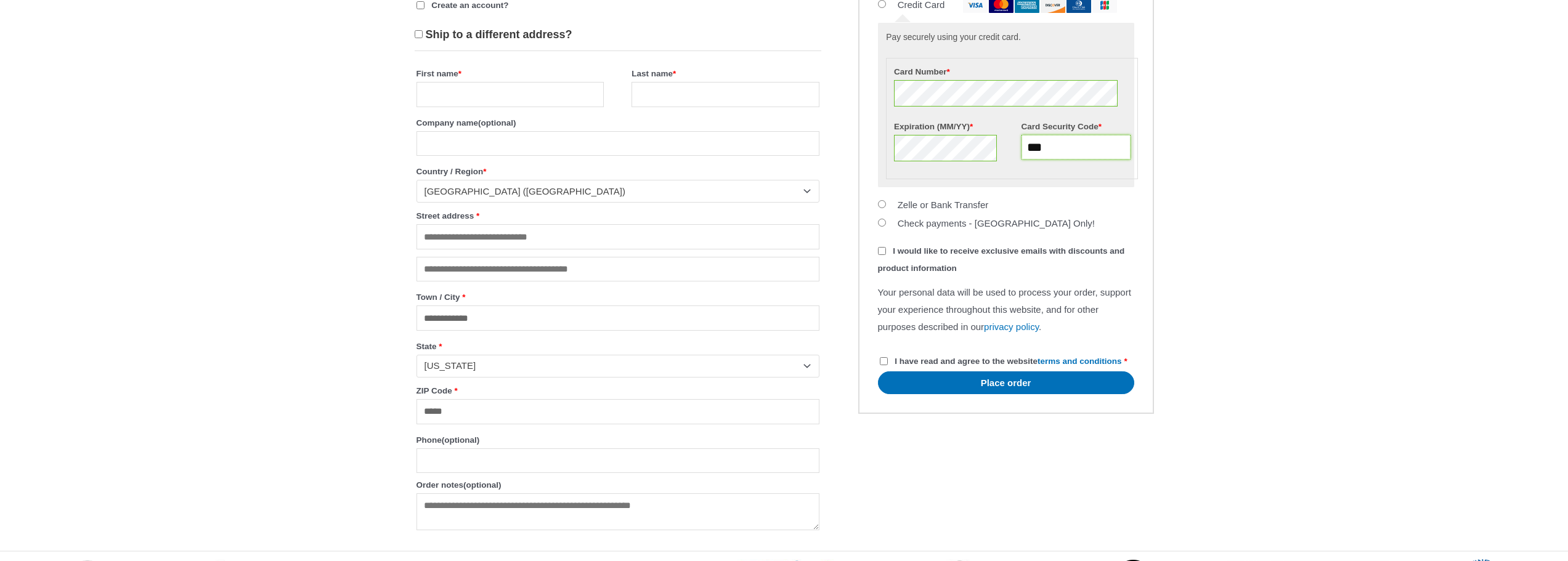
type input "***"
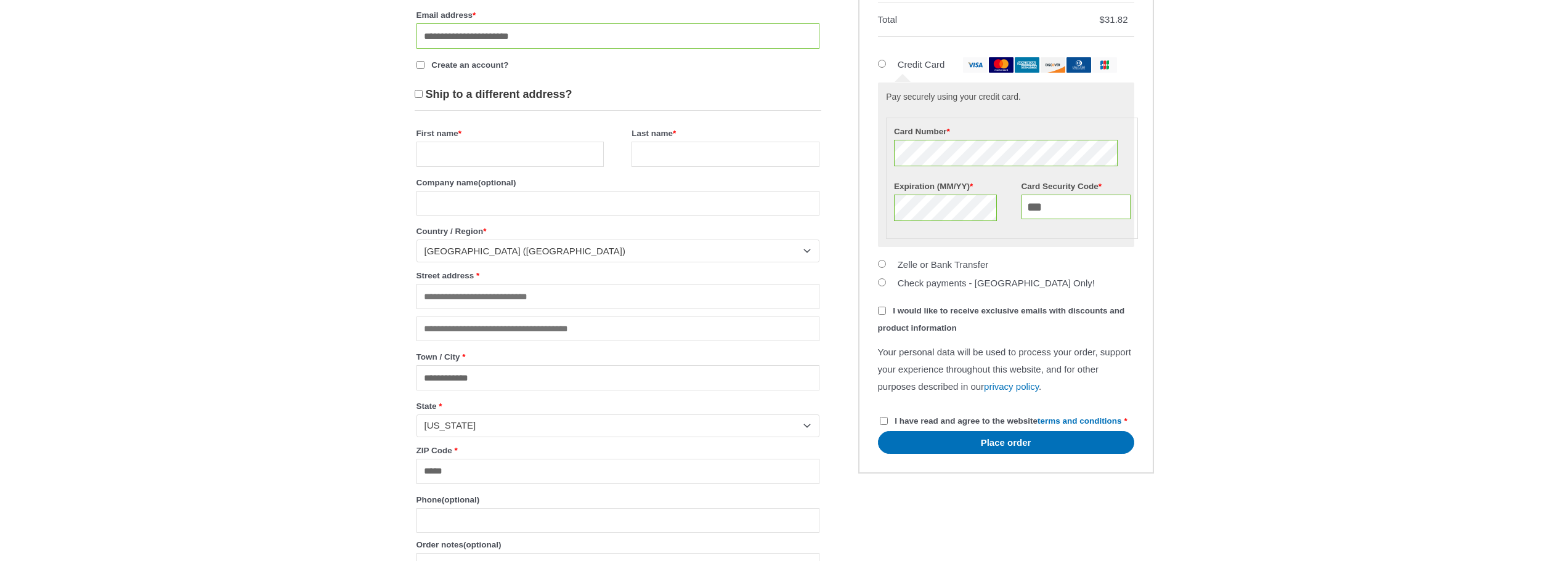
scroll to position [821, 0]
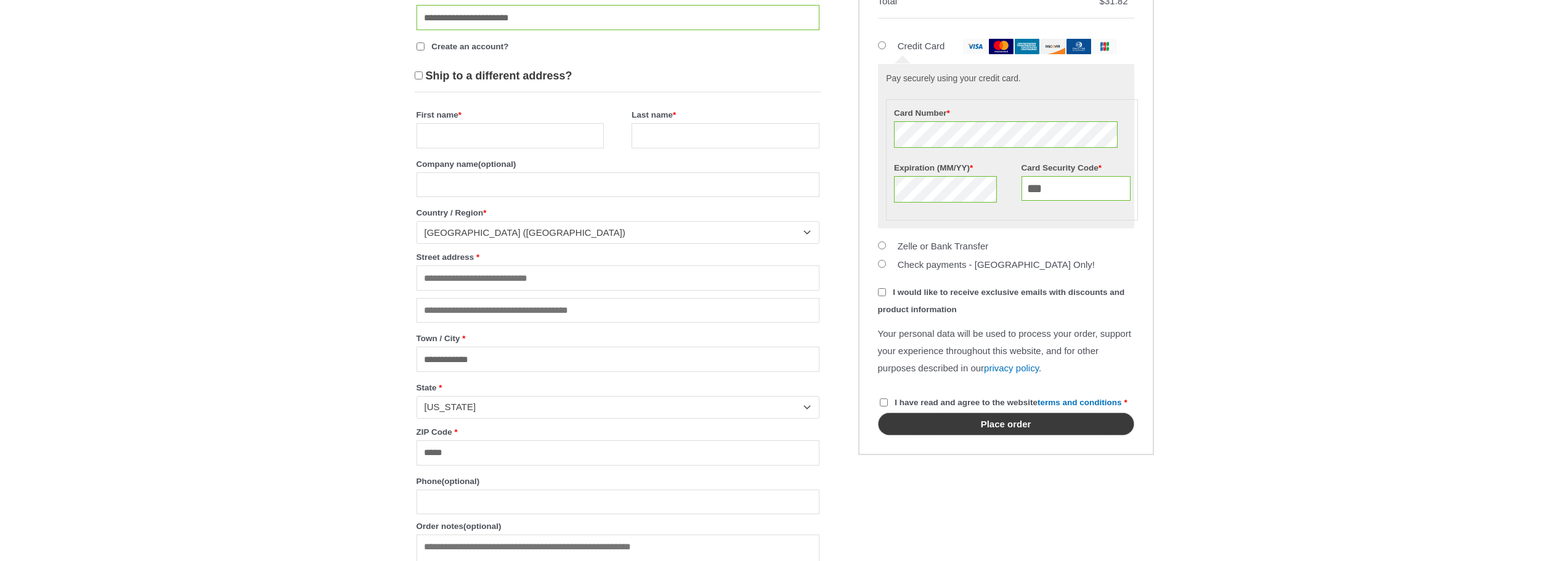
click at [988, 436] on button "Place order" at bounding box center [1006, 424] width 256 height 23
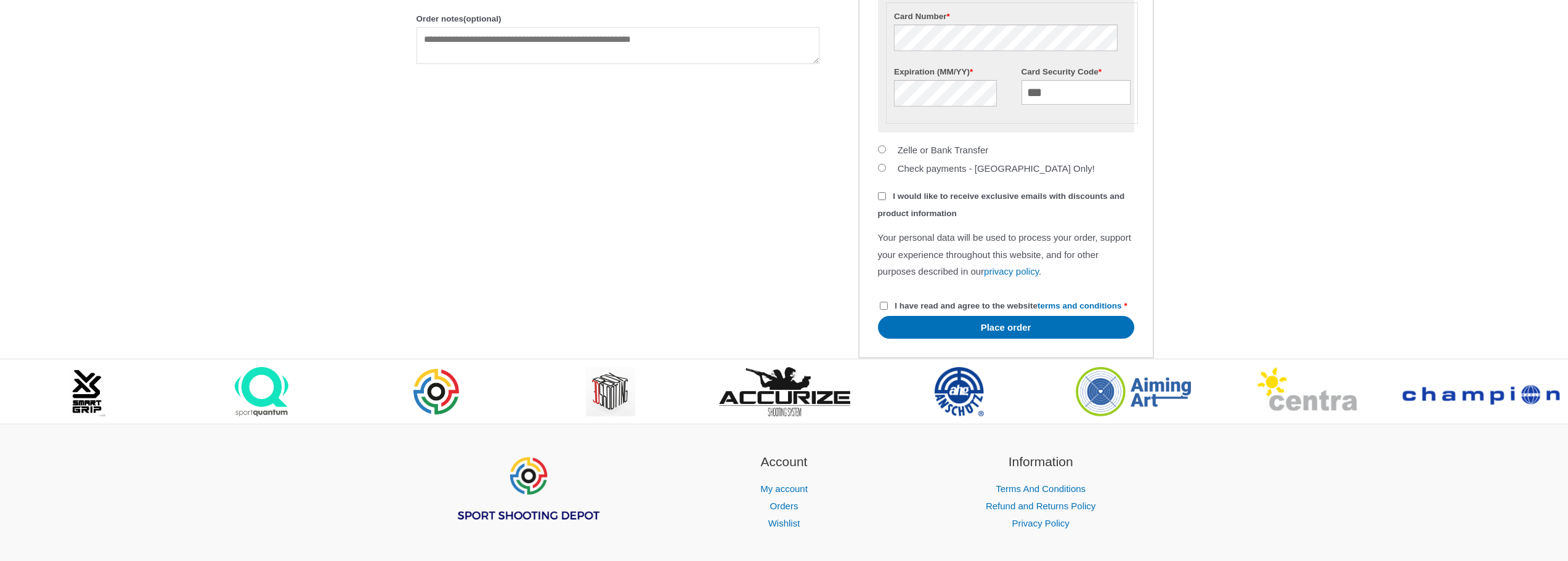
scroll to position [1022, 0]
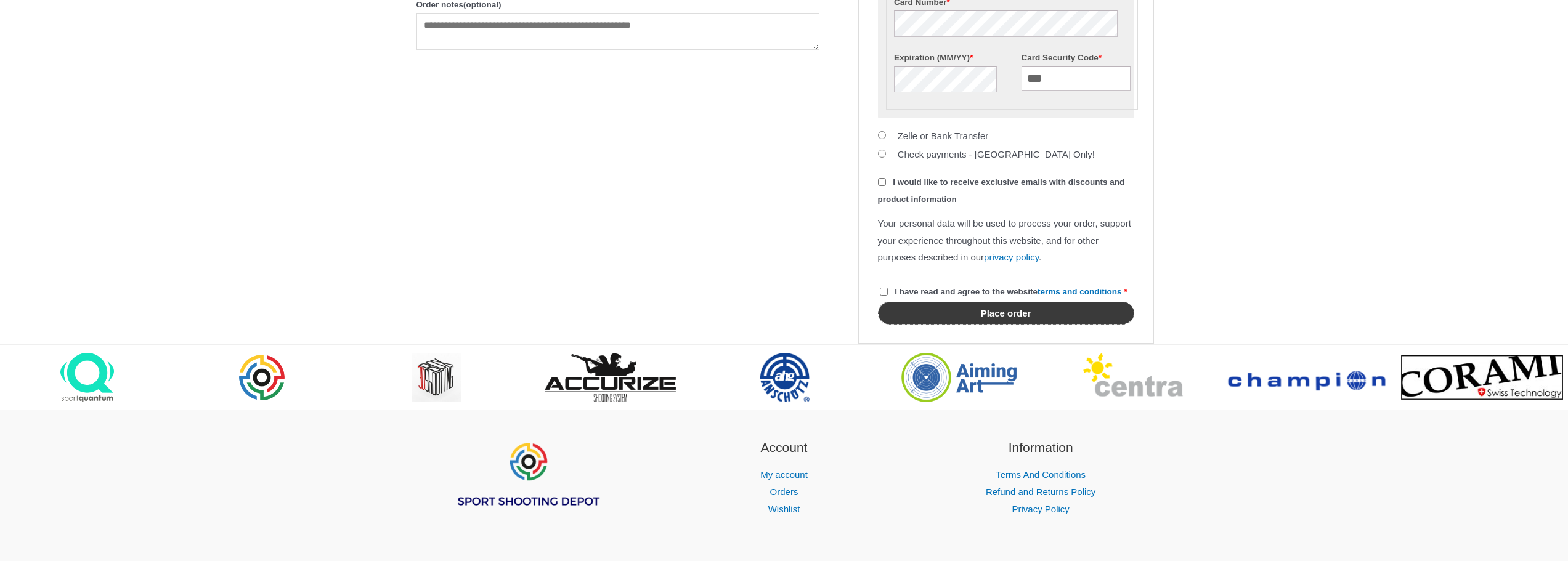
click at [1000, 325] on button "Place order" at bounding box center [1006, 313] width 256 height 23
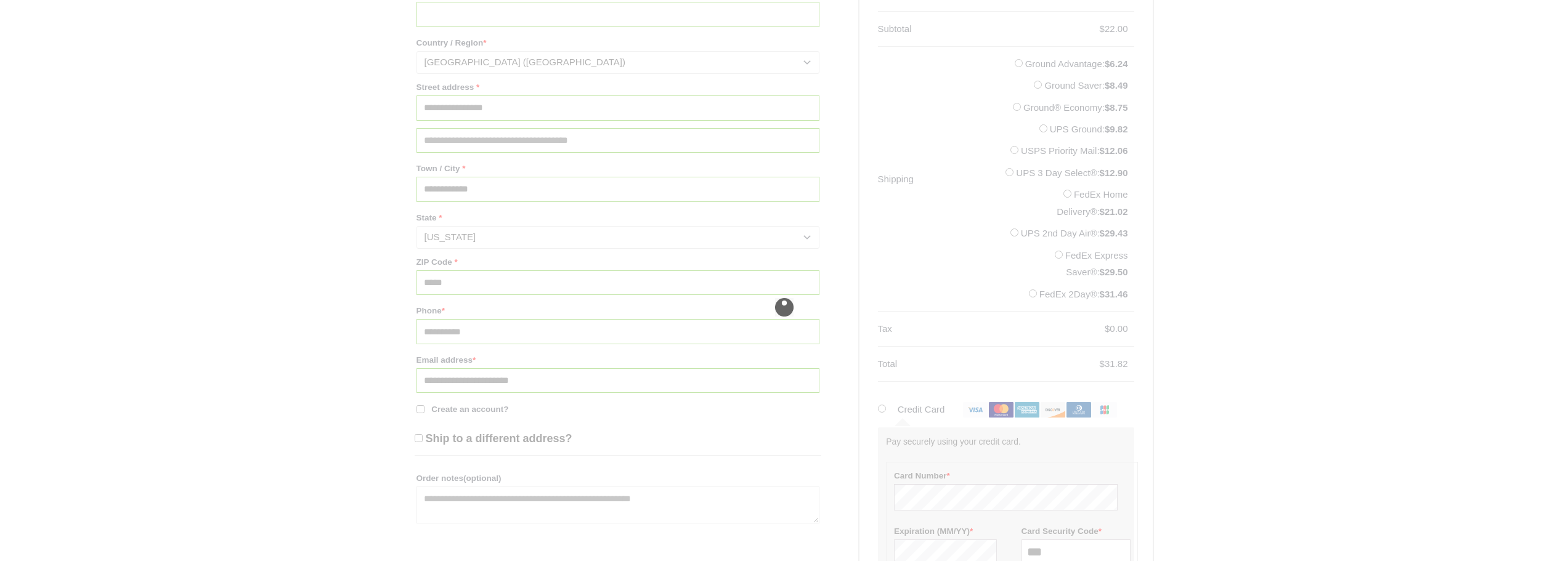
scroll to position [570, 0]
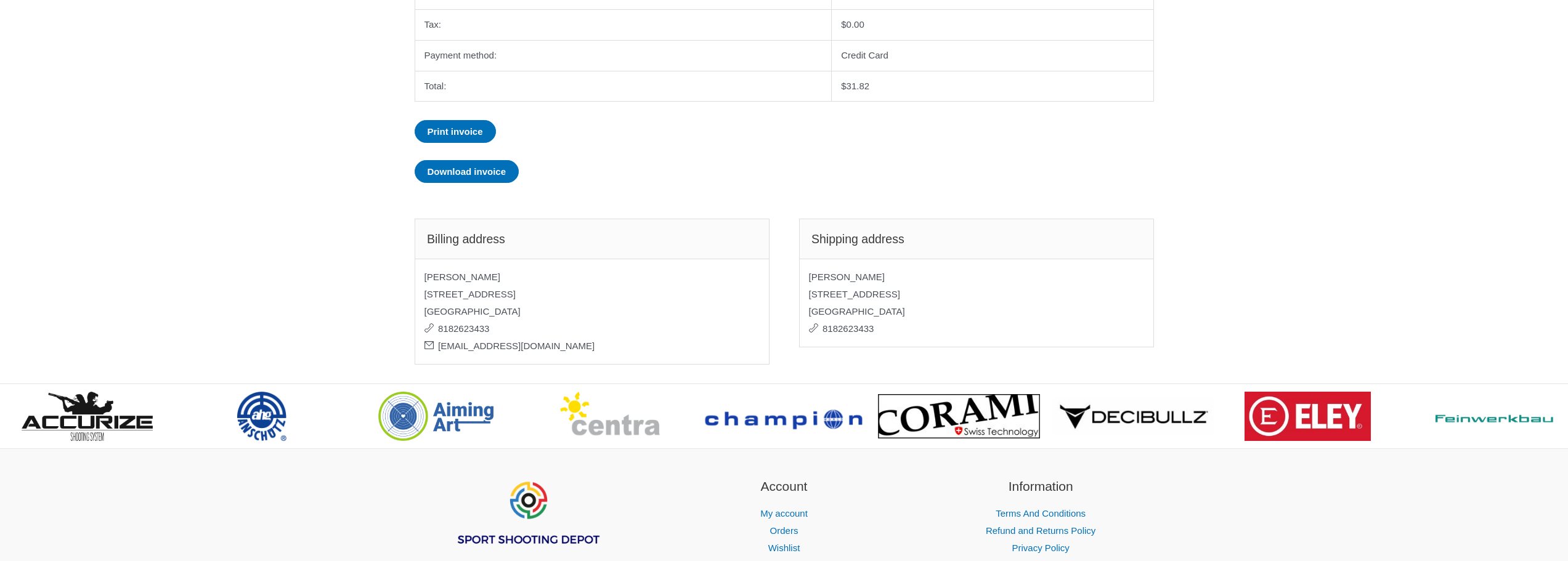
scroll to position [493, 0]
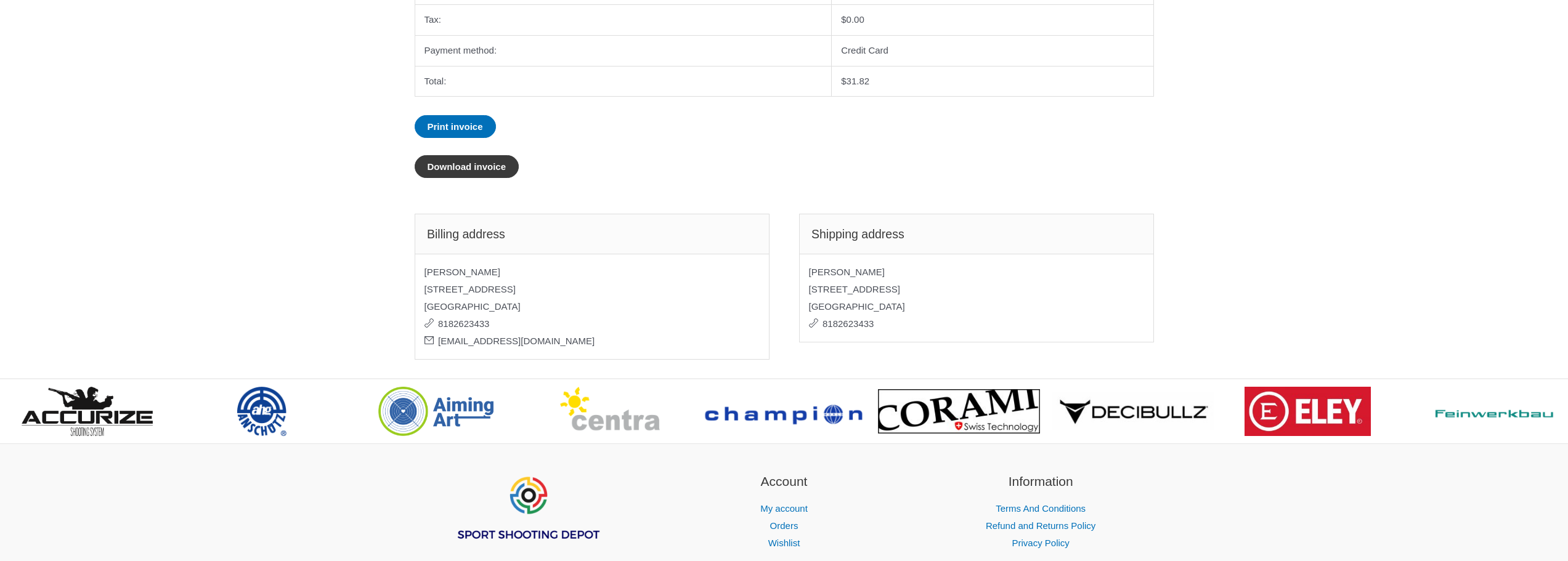
click at [470, 169] on link "Download invoice" at bounding box center [467, 166] width 105 height 23
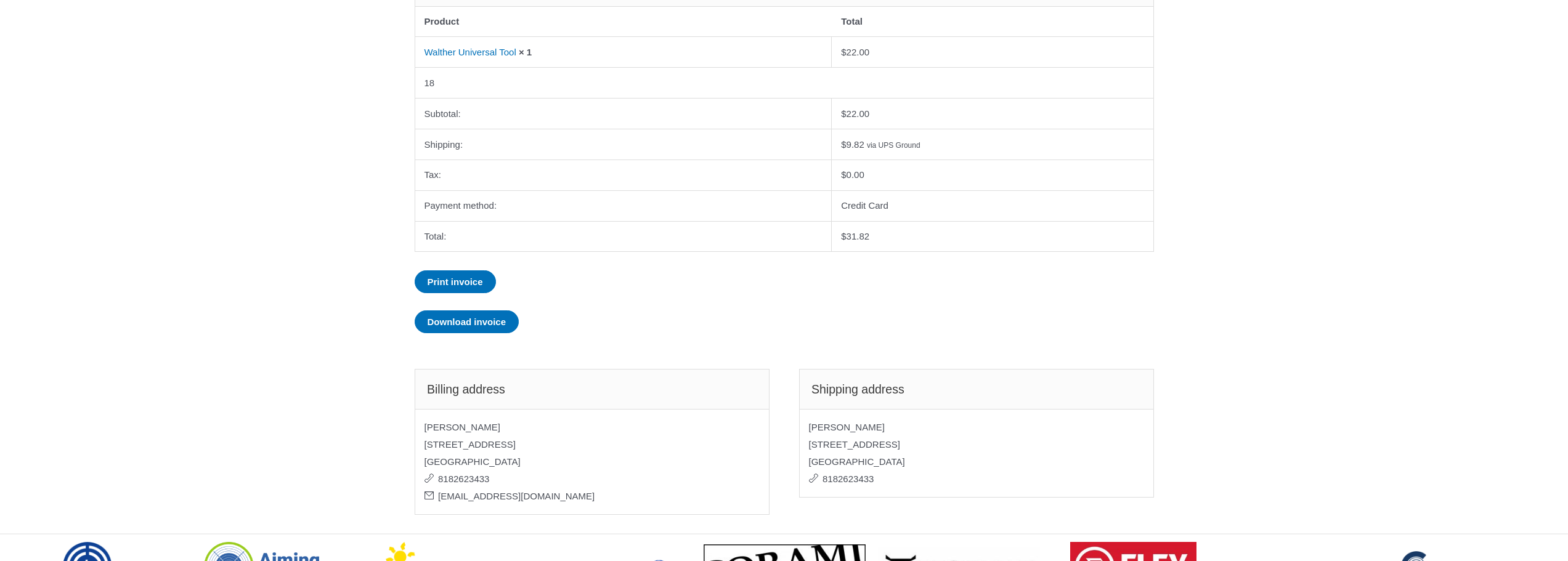
scroll to position [329, 0]
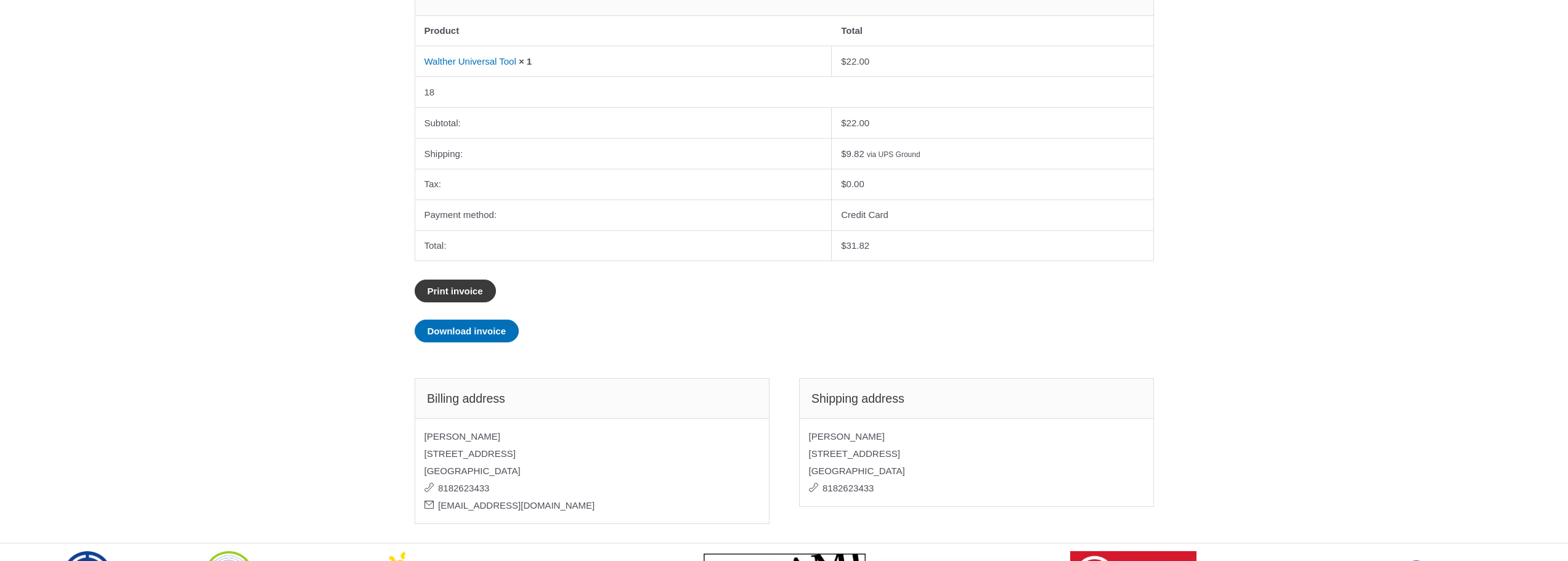
click at [483, 291] on link "Print invoice" at bounding box center [455, 291] width 81 height 23
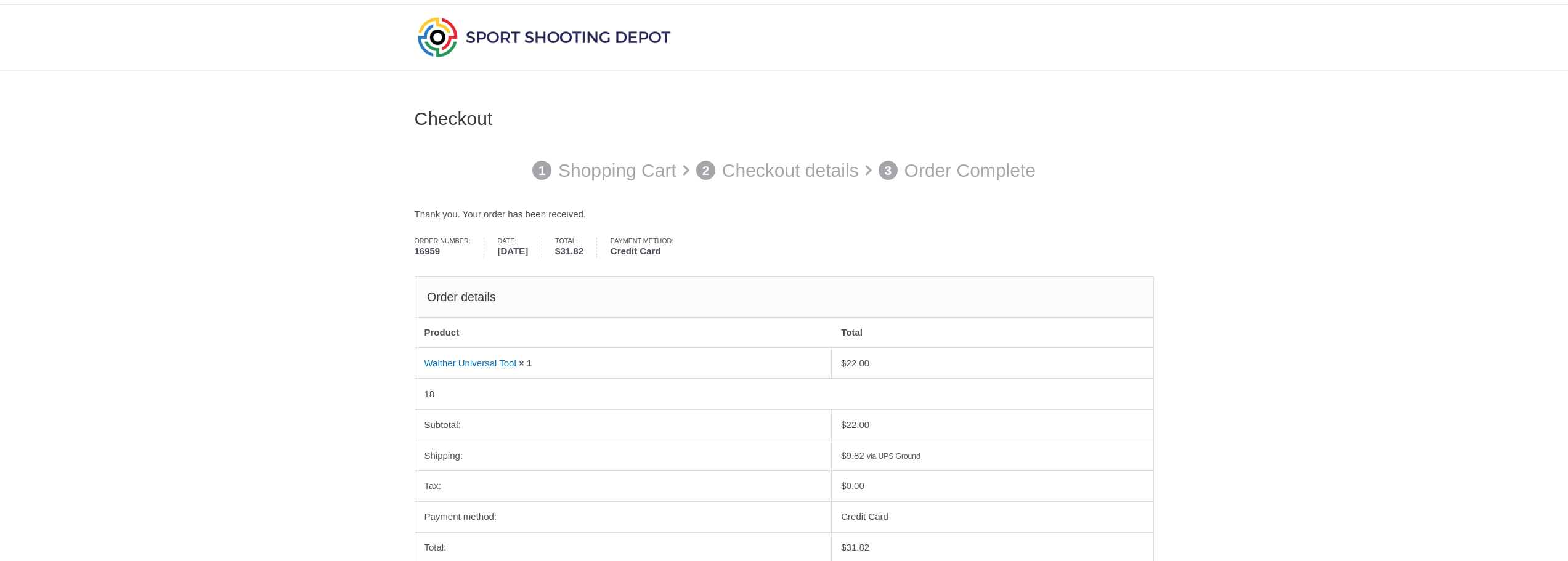
scroll to position [41, 0]
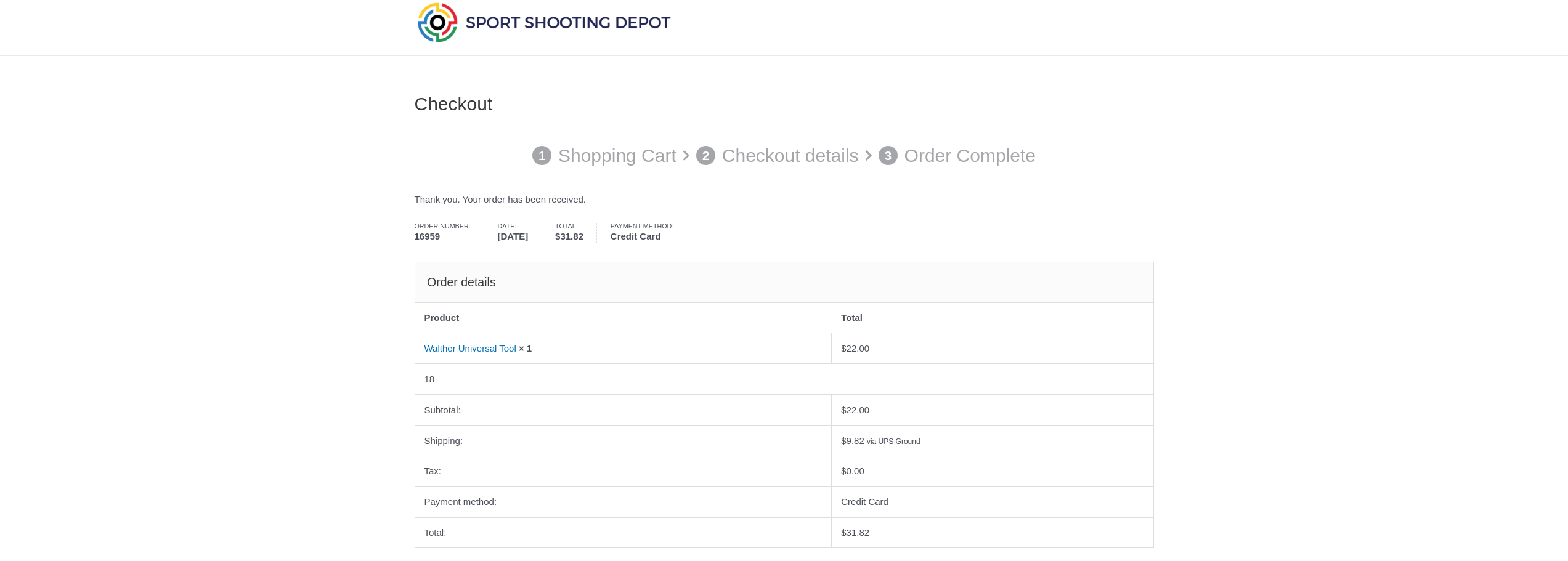
click at [510, 23] on img at bounding box center [544, 22] width 259 height 46
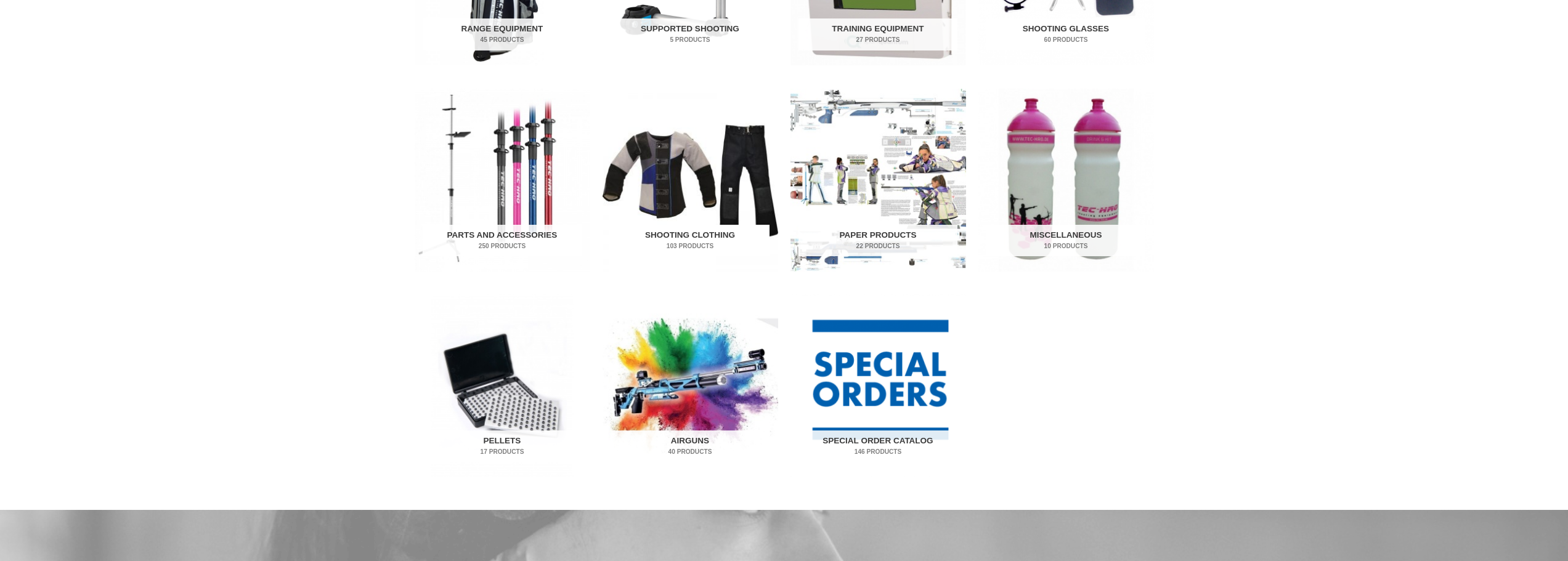
scroll to position [575, 0]
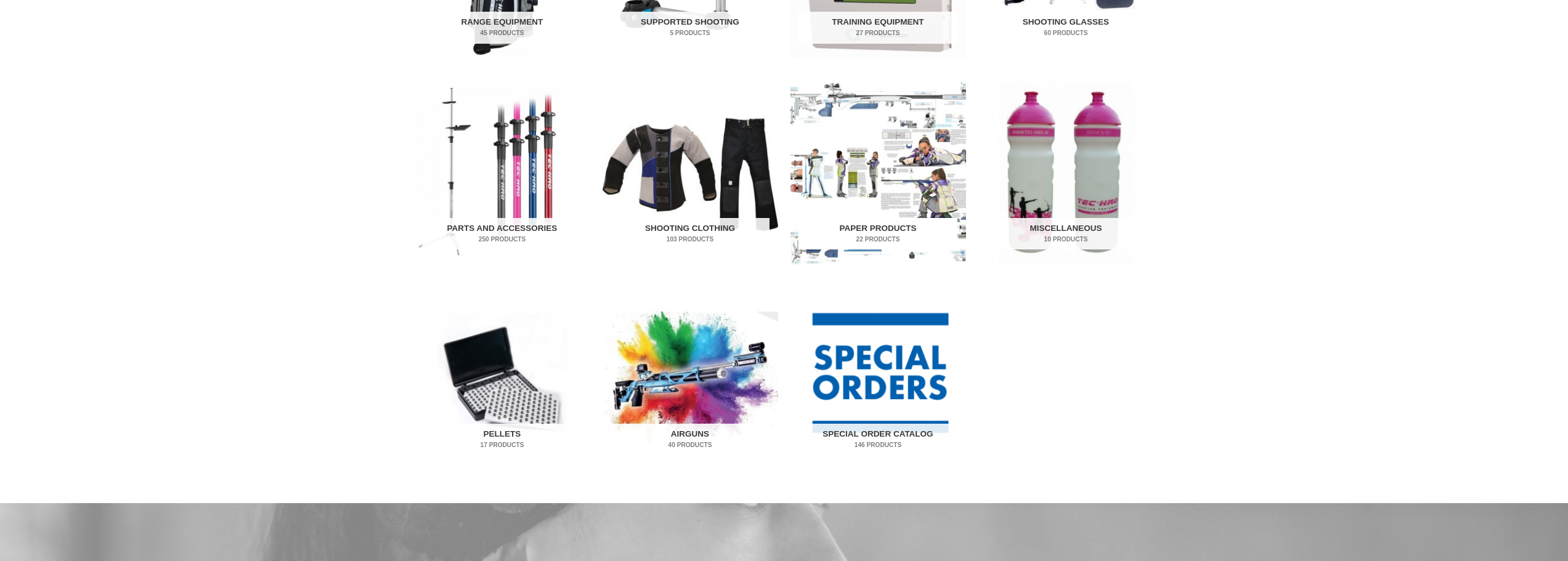
click at [902, 183] on img "Visit product category Paper Products" at bounding box center [878, 174] width 176 height 183
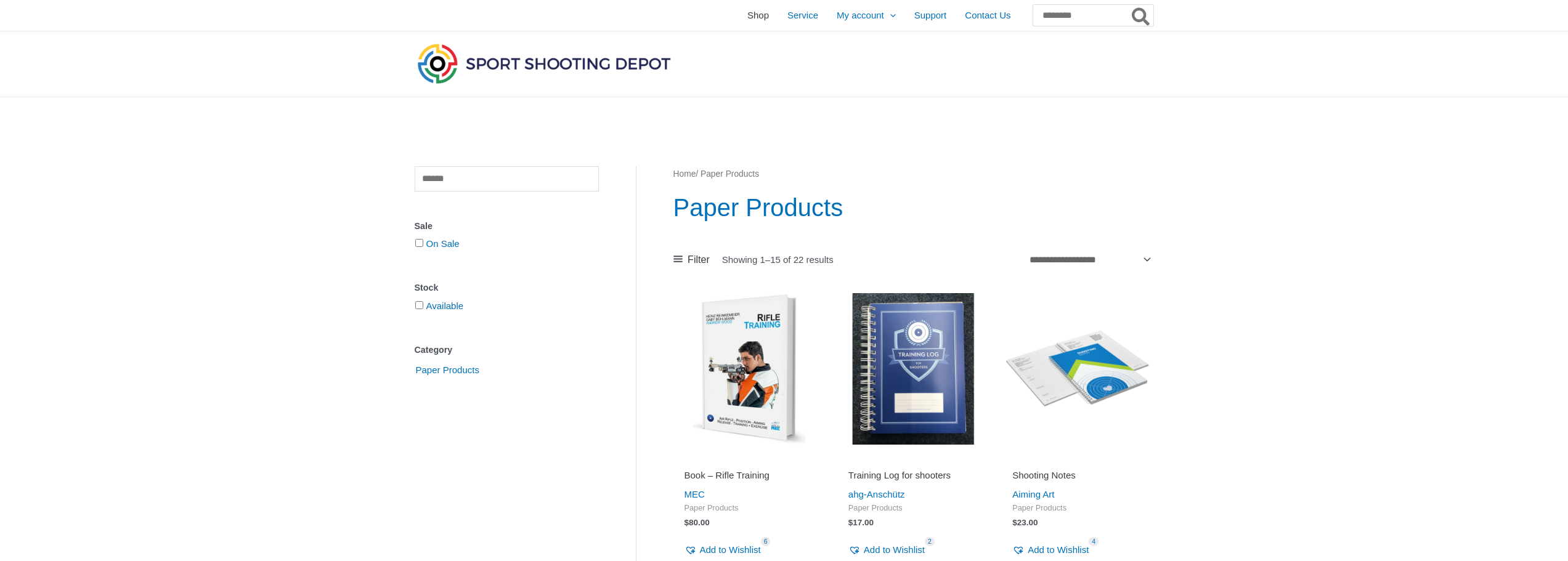
click at [747, 17] on span "Shop" at bounding box center [758, 15] width 22 height 31
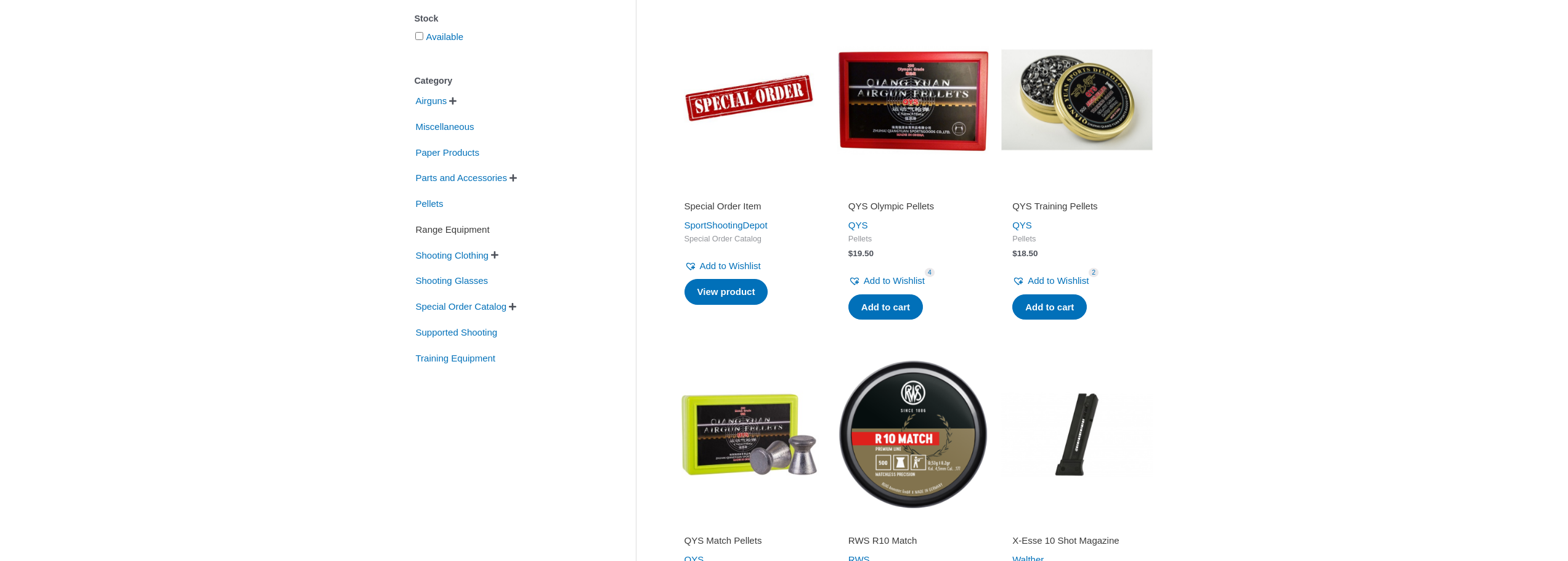
scroll to position [246, 0]
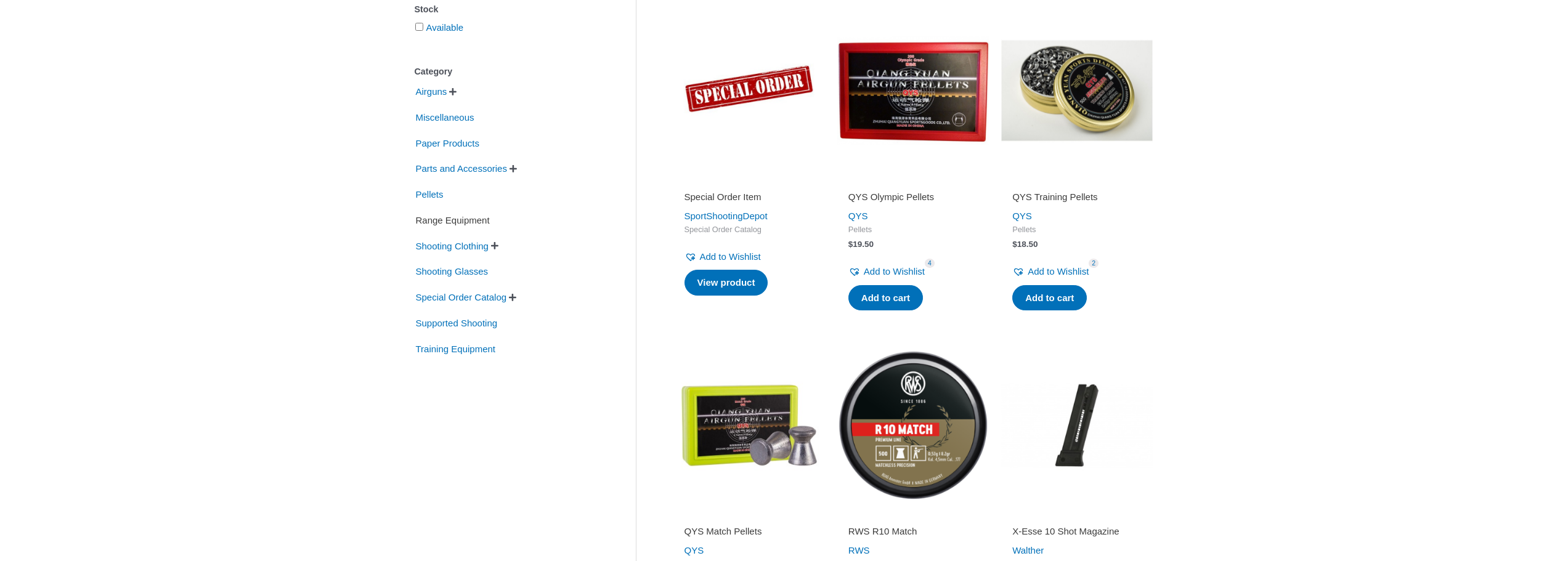
click at [447, 223] on span "Range Equipment" at bounding box center [452, 221] width 76 height 21
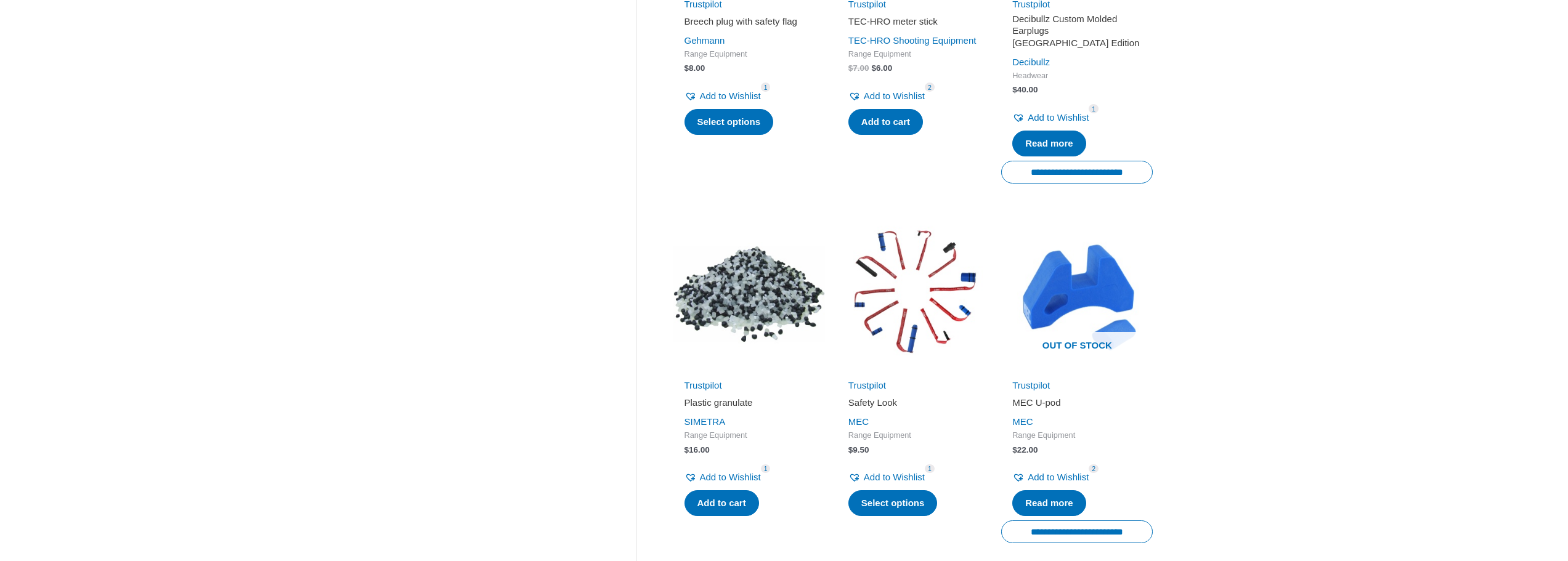
scroll to position [780, 0]
